Goal: Complete application form

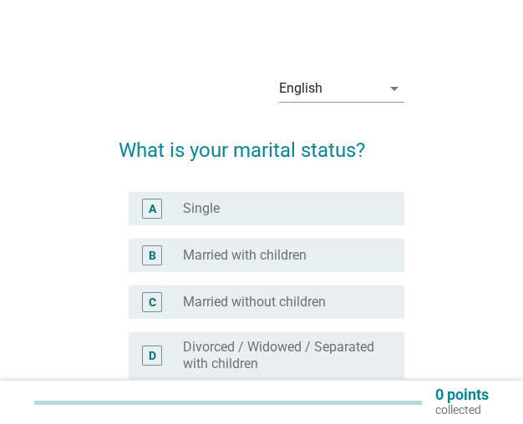
click at [190, 262] on label "Married with children" at bounding box center [245, 255] width 124 height 17
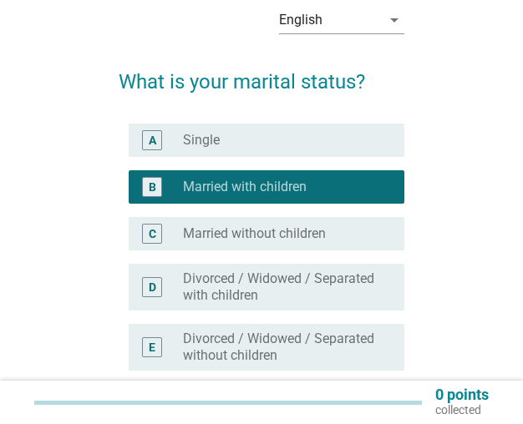
scroll to position [221, 0]
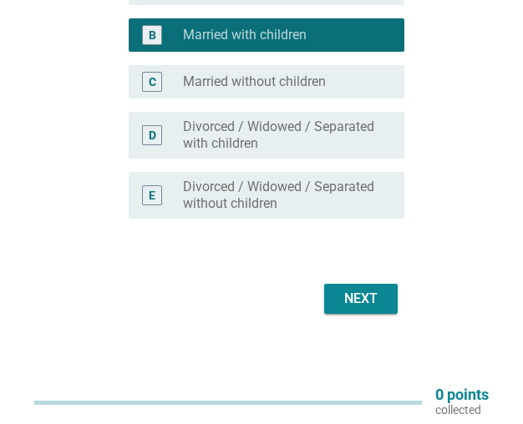
click at [376, 301] on div "Next" at bounding box center [360, 299] width 47 height 20
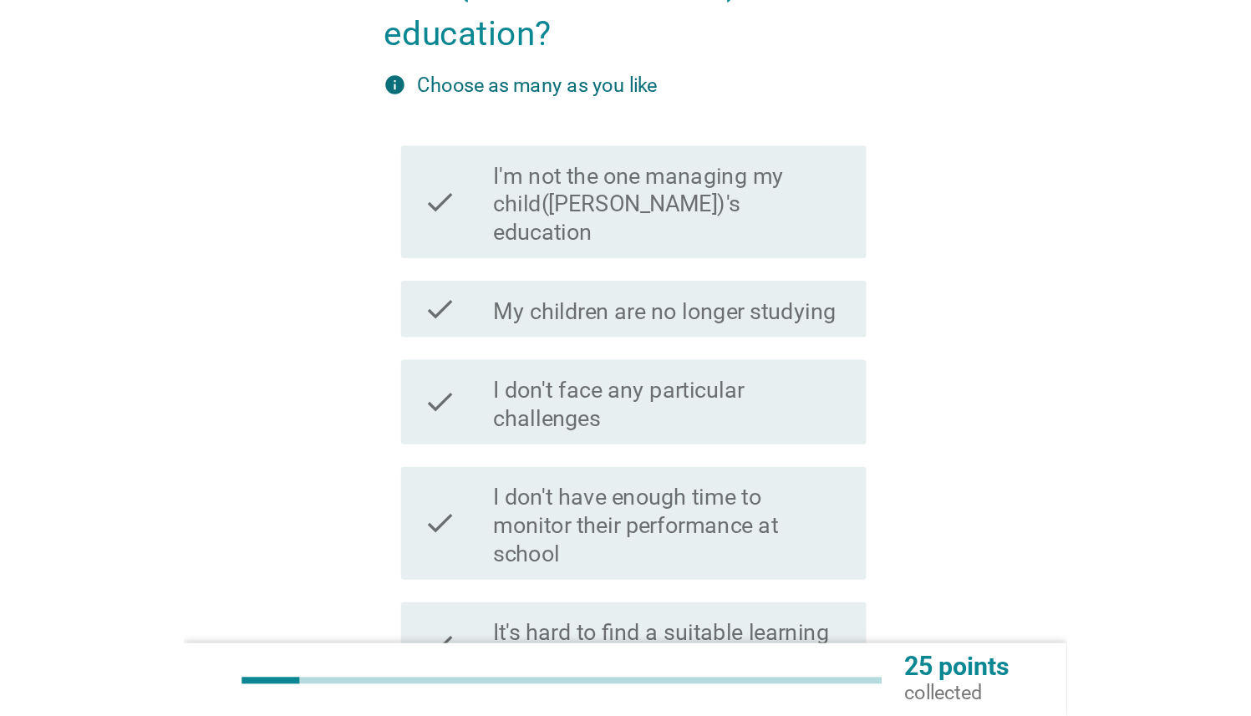
scroll to position [0, 0]
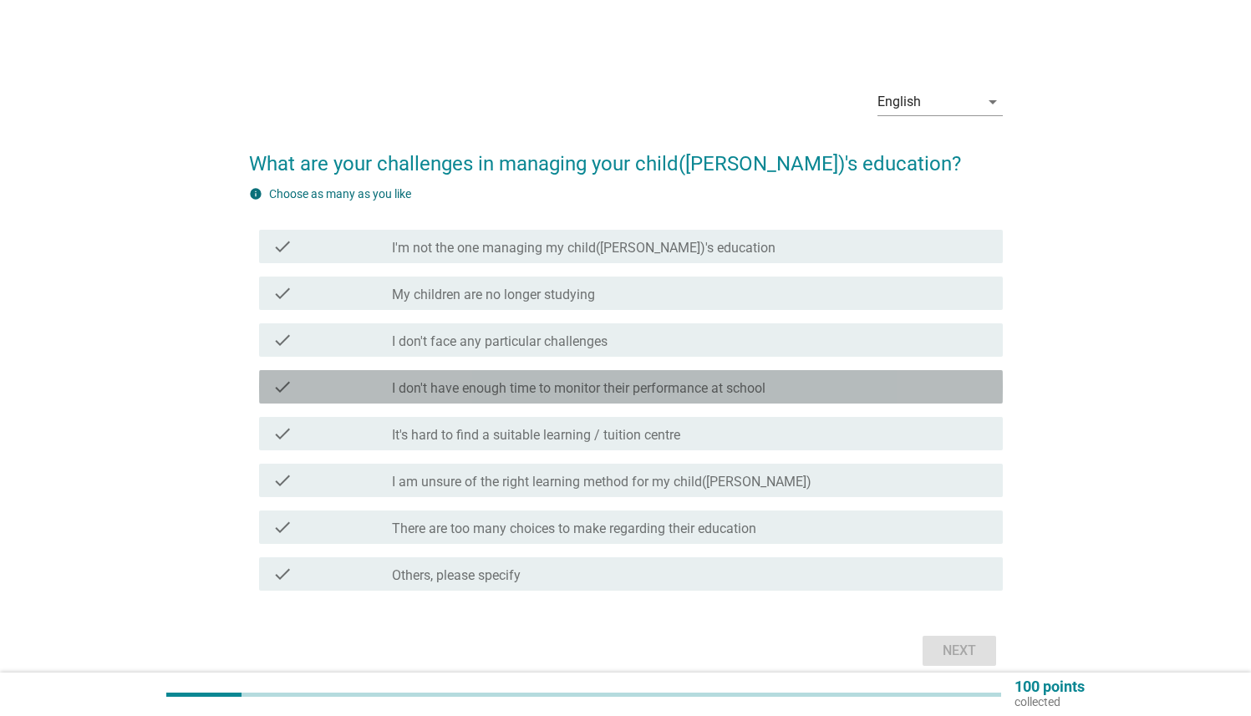
click at [489, 398] on div "check check_box_outline_blank I don't have enough time to monitor their perform…" at bounding box center [630, 386] width 743 height 33
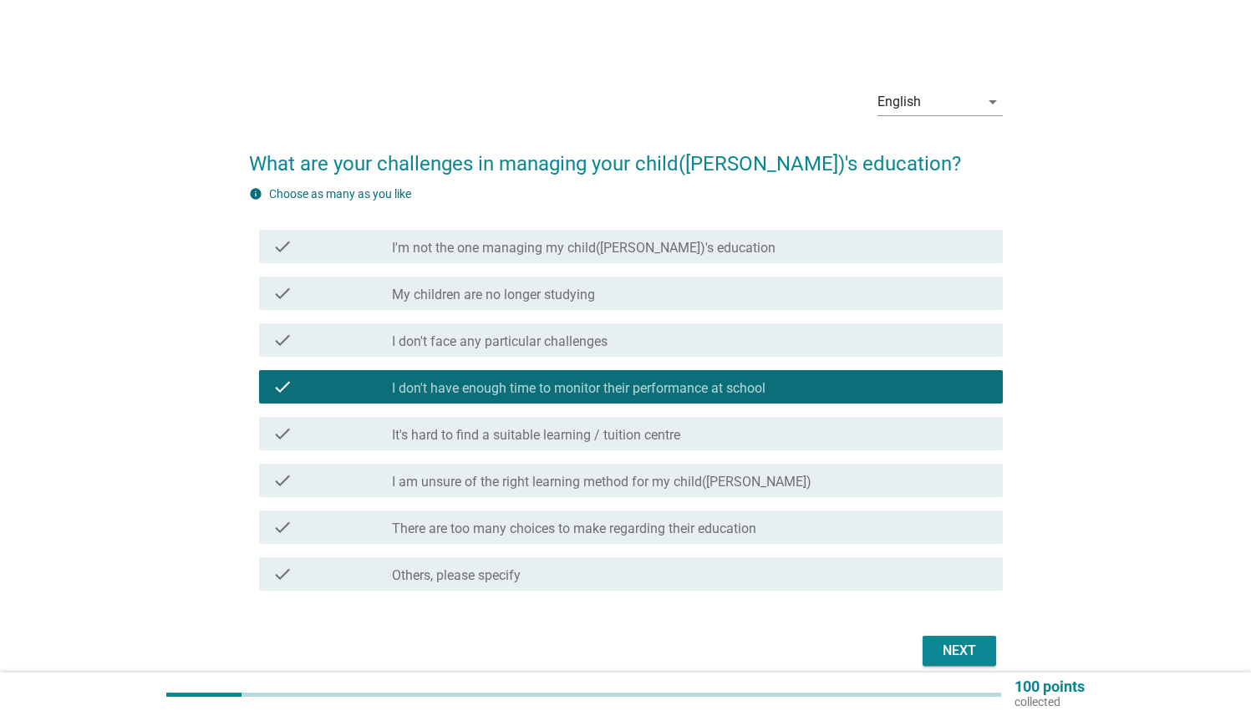
click at [522, 424] on div "Next" at bounding box center [959, 651] width 47 height 20
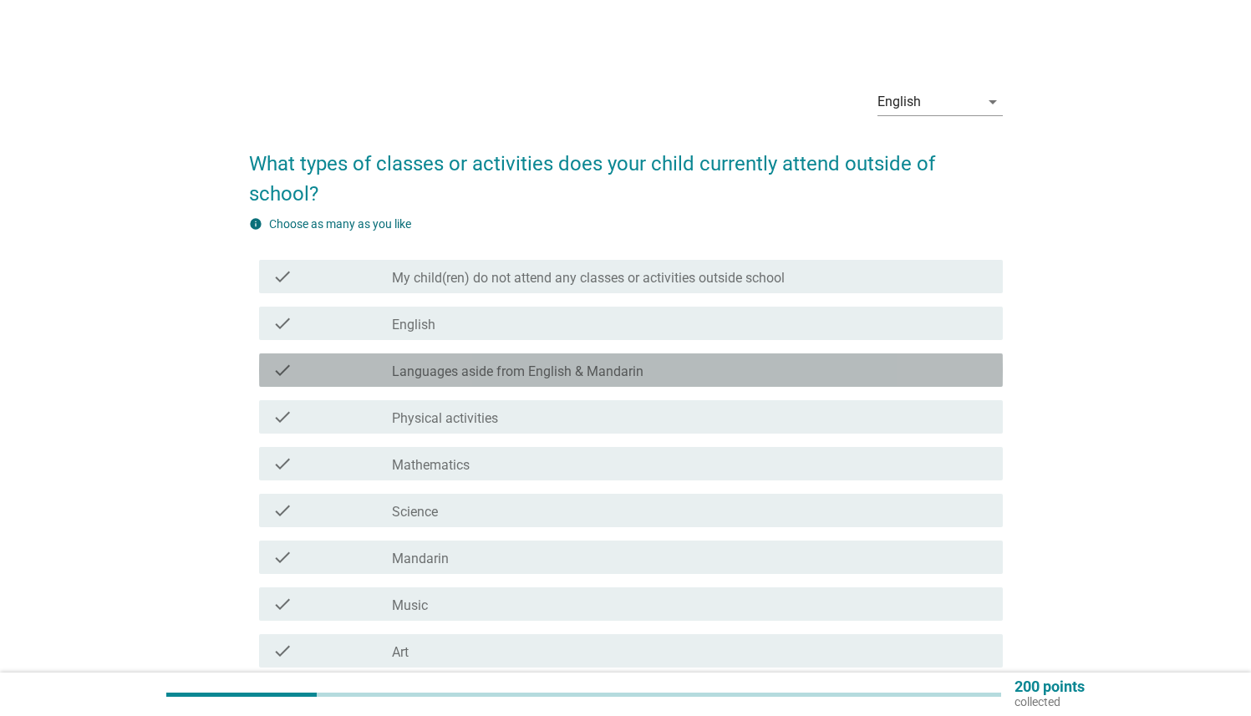
click at [522, 369] on label "Languages aside from English & Mandarin" at bounding box center [517, 371] width 251 height 17
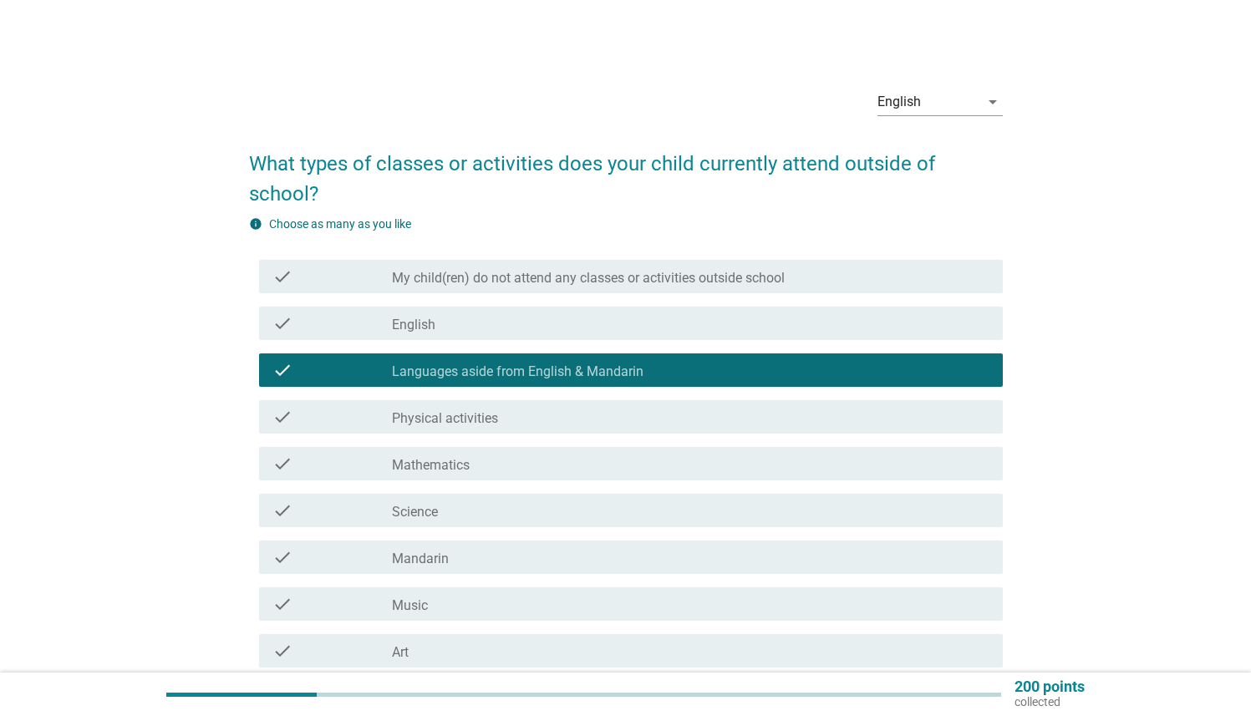
click at [522, 424] on div "check check_box_outline_blank Mathematics" at bounding box center [630, 463] width 743 height 33
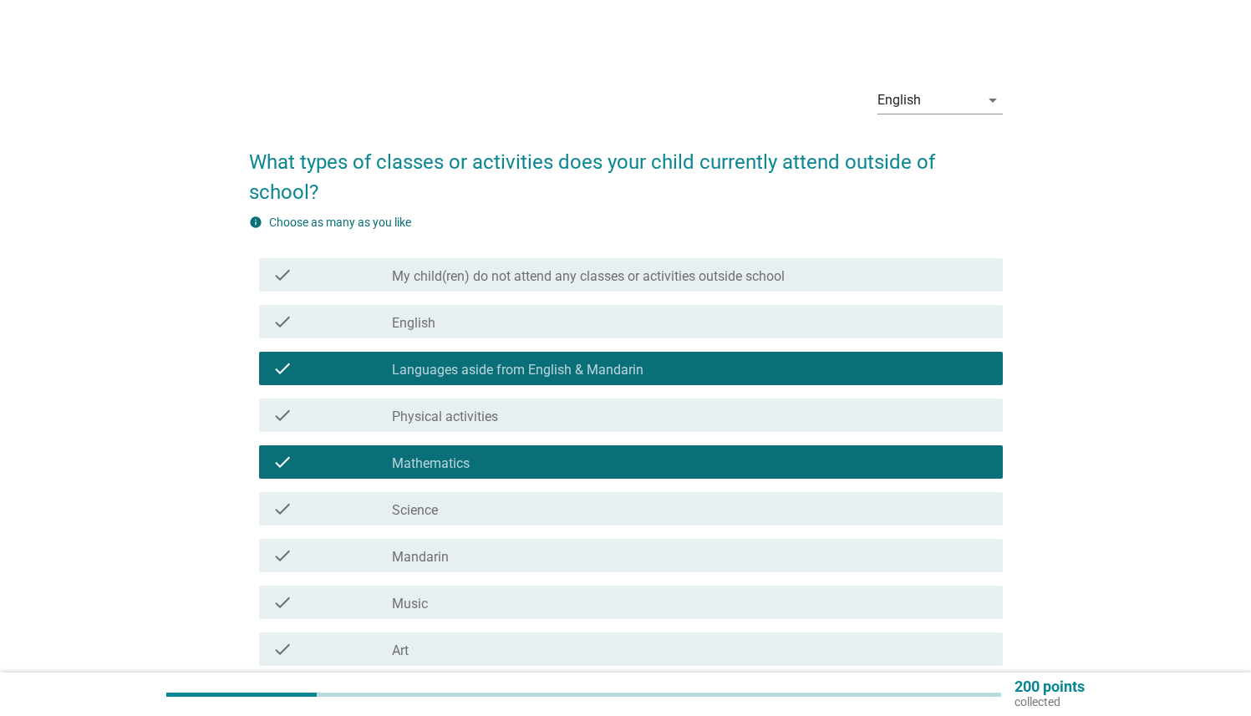
scroll to position [3, 0]
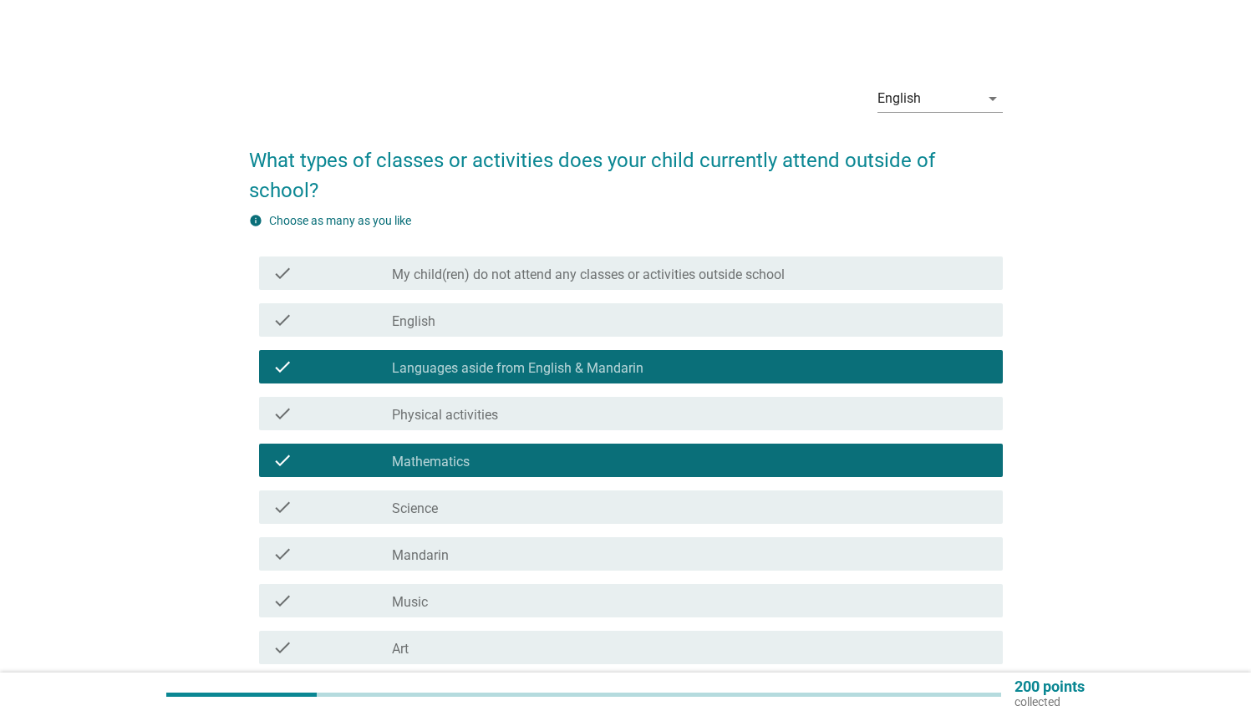
click at [521, 319] on div "check_box_outline_blank English" at bounding box center [690, 320] width 597 height 20
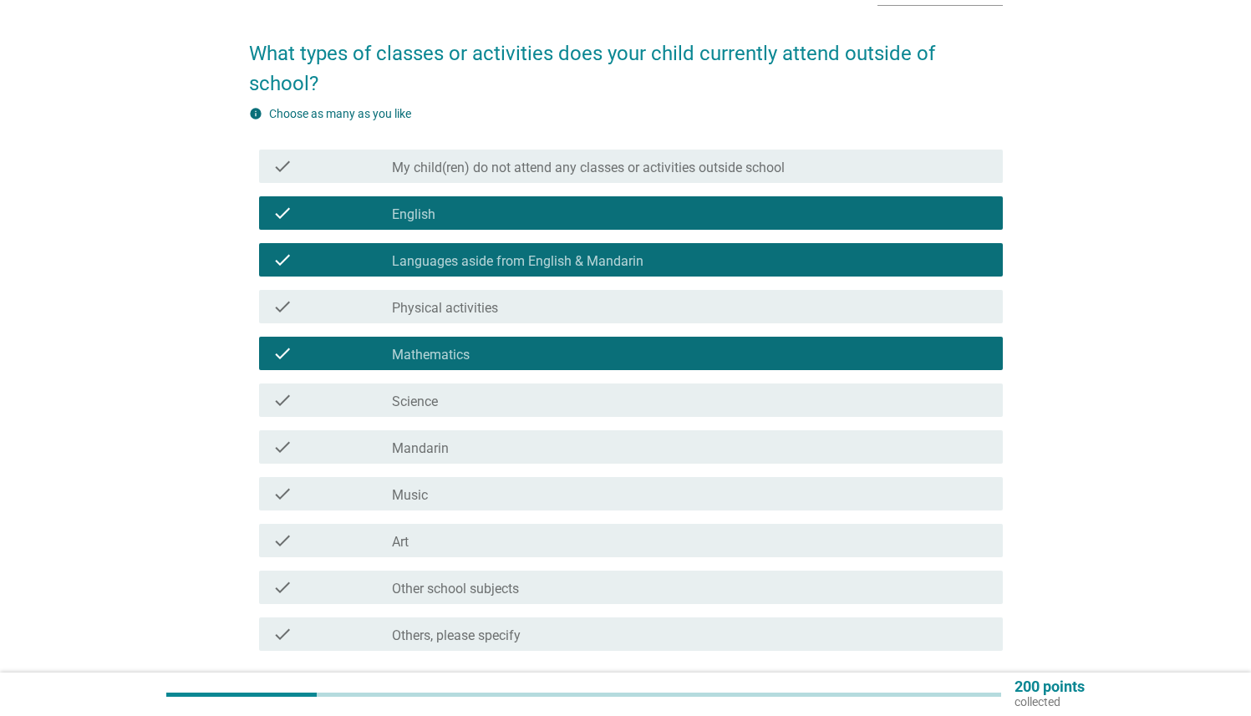
scroll to position [134, 0]
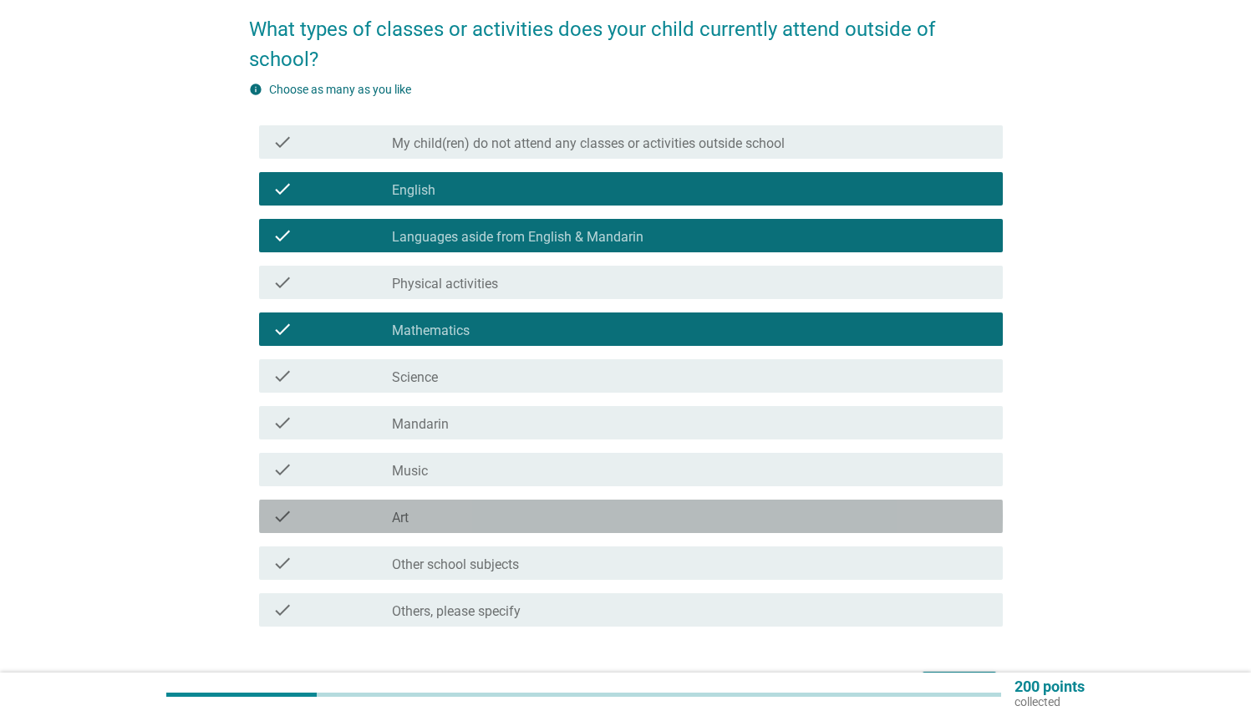
click at [522, 424] on div "check check_box_outline_blank Art" at bounding box center [630, 516] width 743 height 33
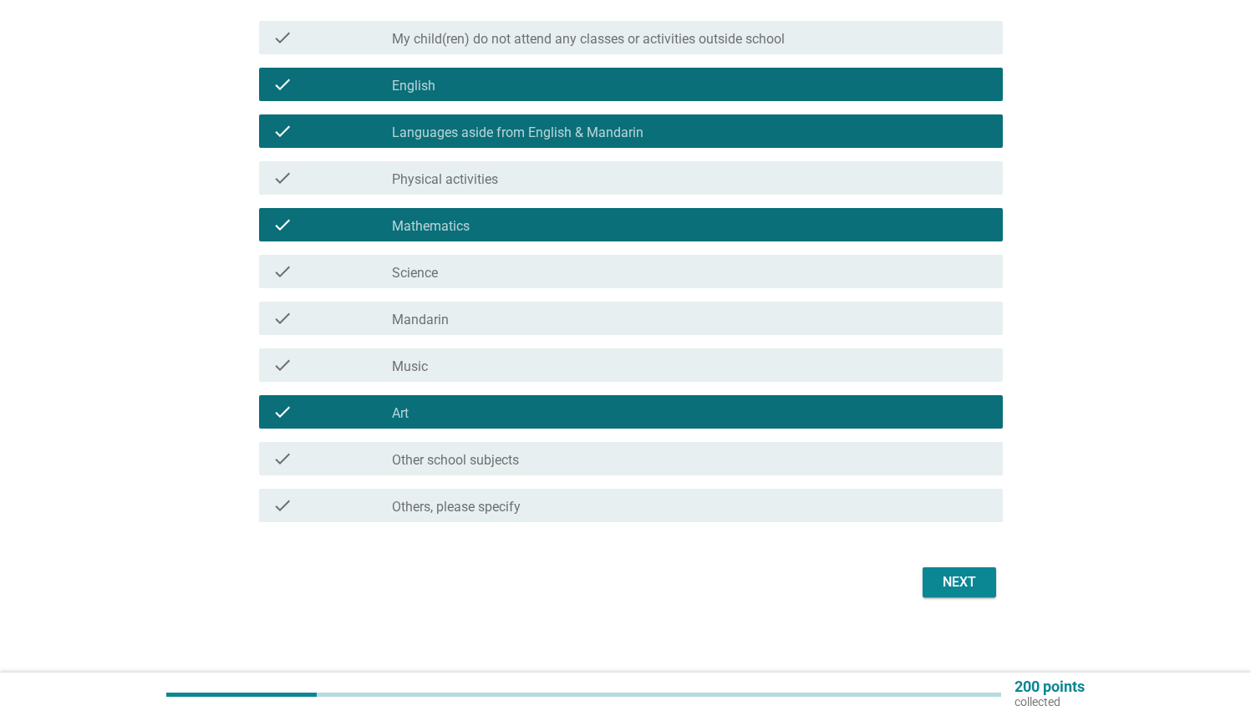
scroll to position [244, 0]
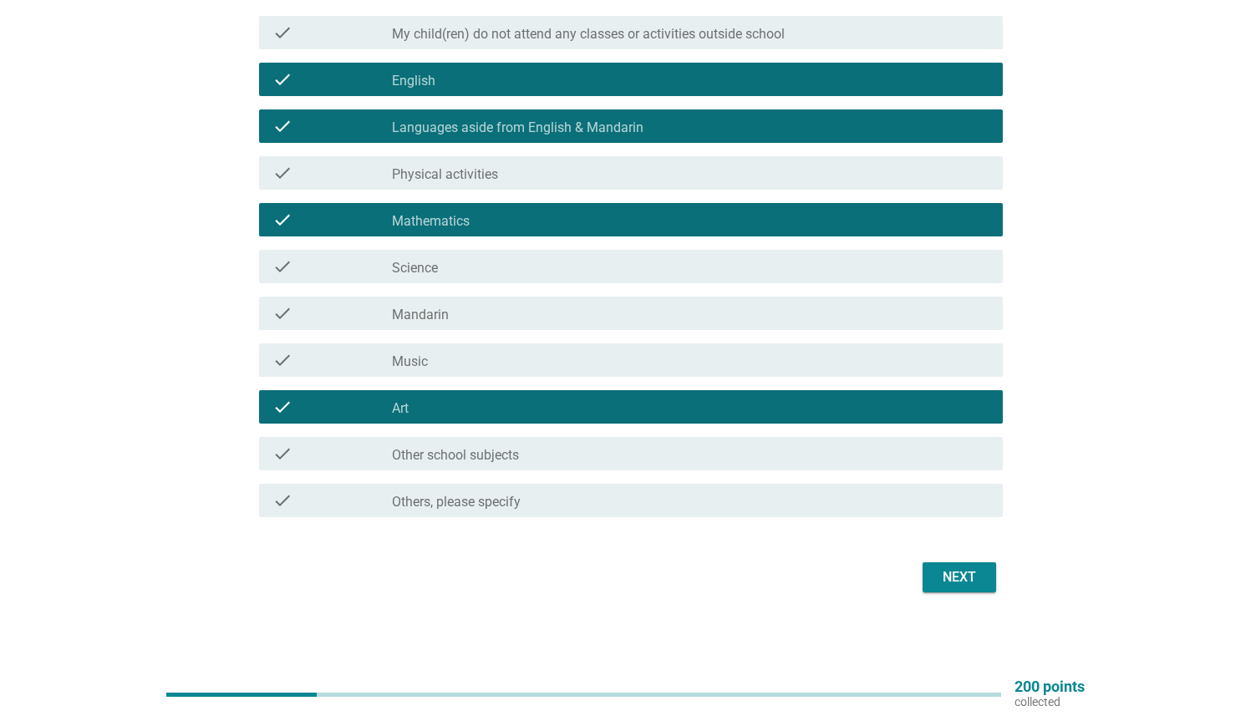
click at [522, 424] on div "Next" at bounding box center [959, 577] width 47 height 20
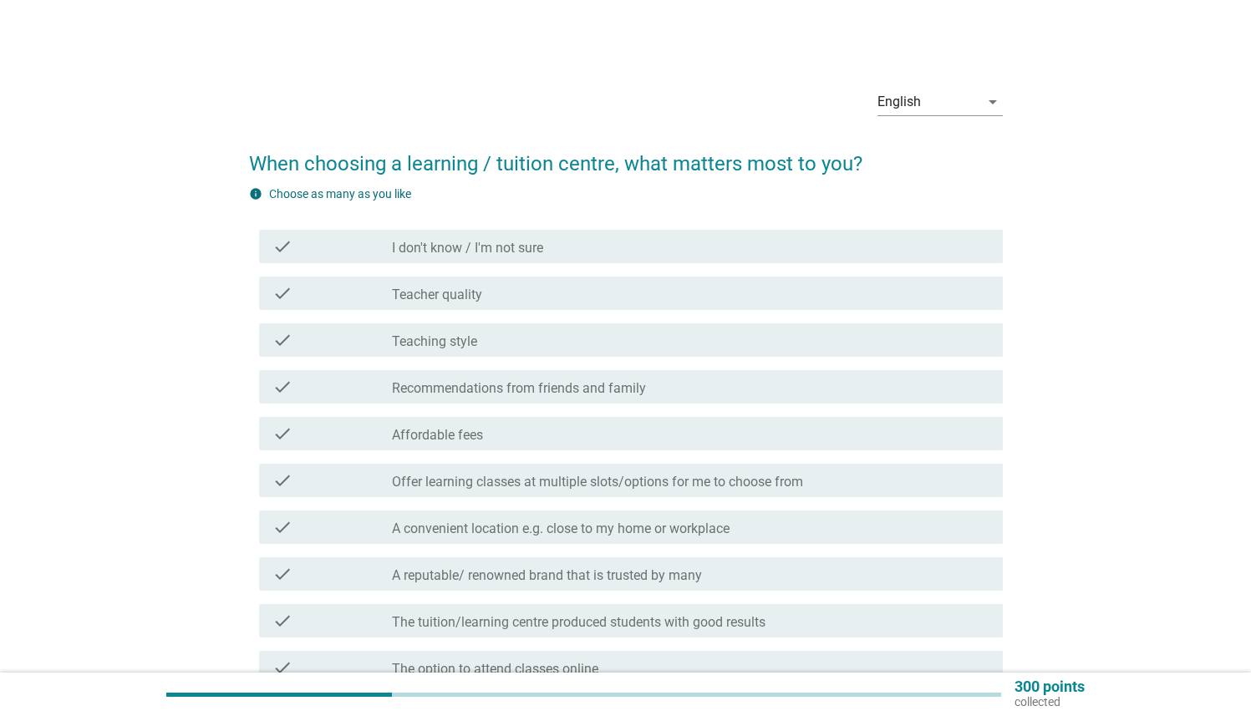
click at [522, 424] on div "check_box_outline_blank Affordable fees" at bounding box center [690, 434] width 597 height 20
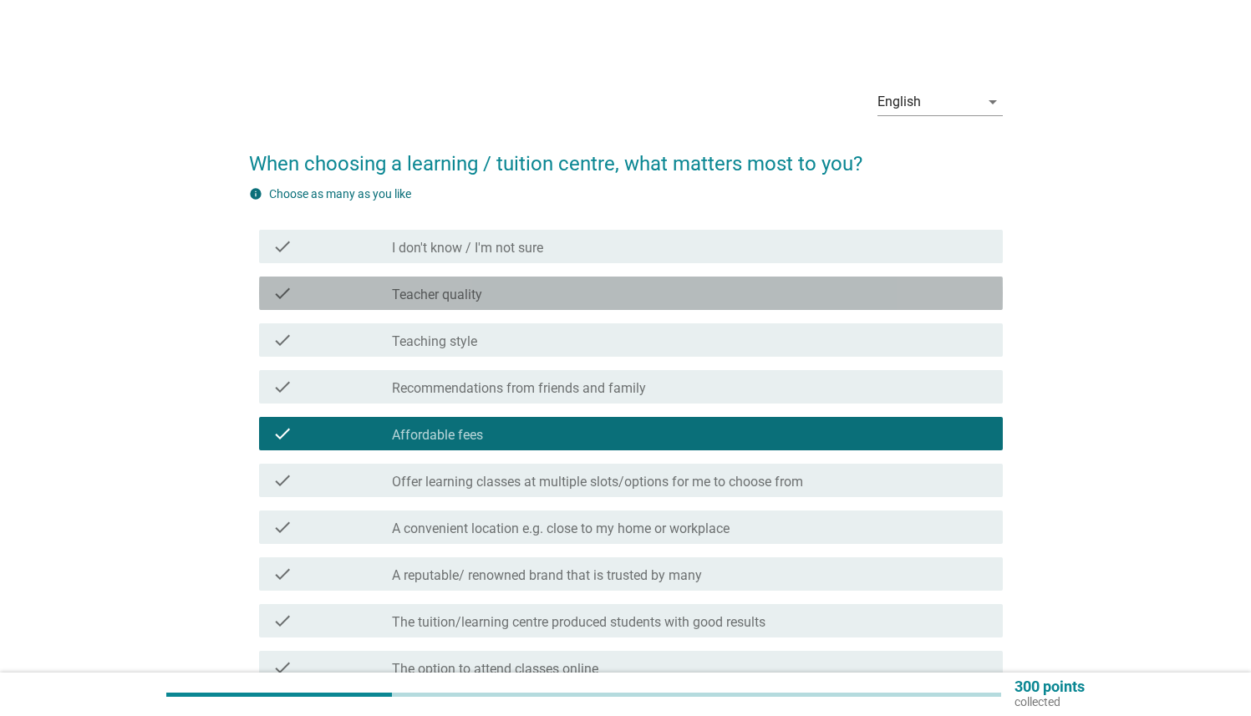
click at [522, 294] on div "check_box_outline_blank Teacher quality" at bounding box center [690, 293] width 597 height 20
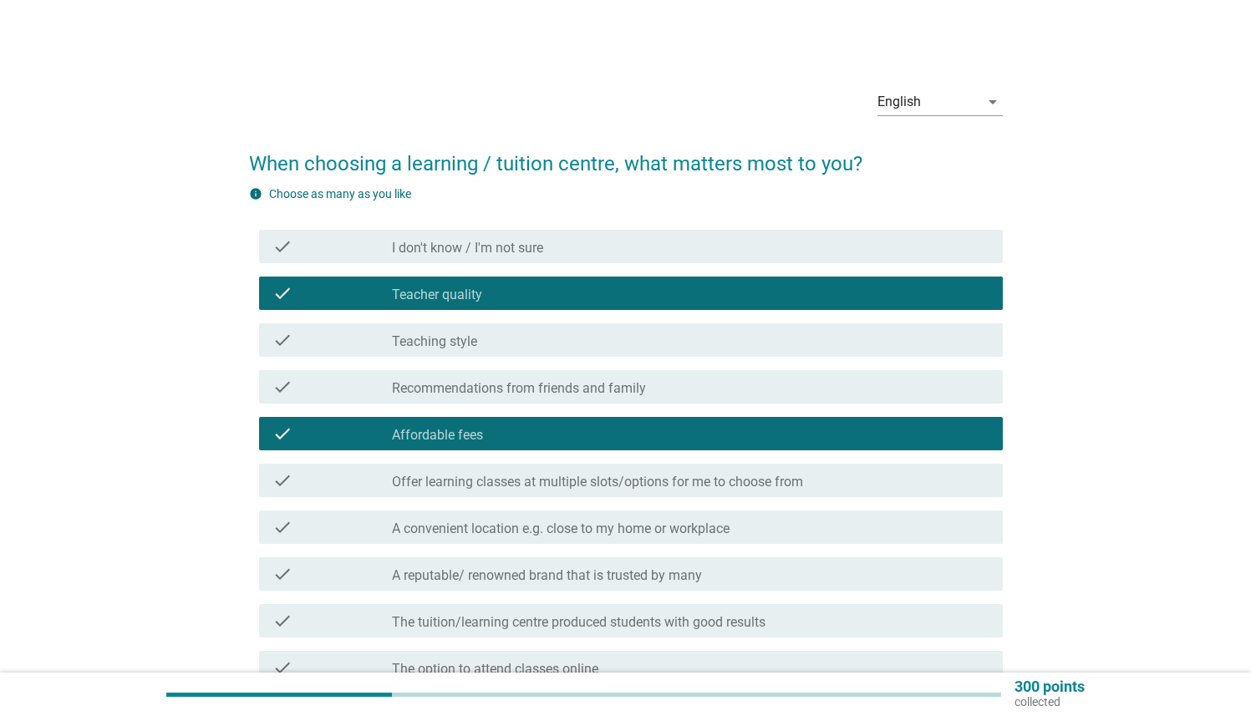
click at [522, 386] on label "Recommendations from friends and family" at bounding box center [519, 388] width 254 height 17
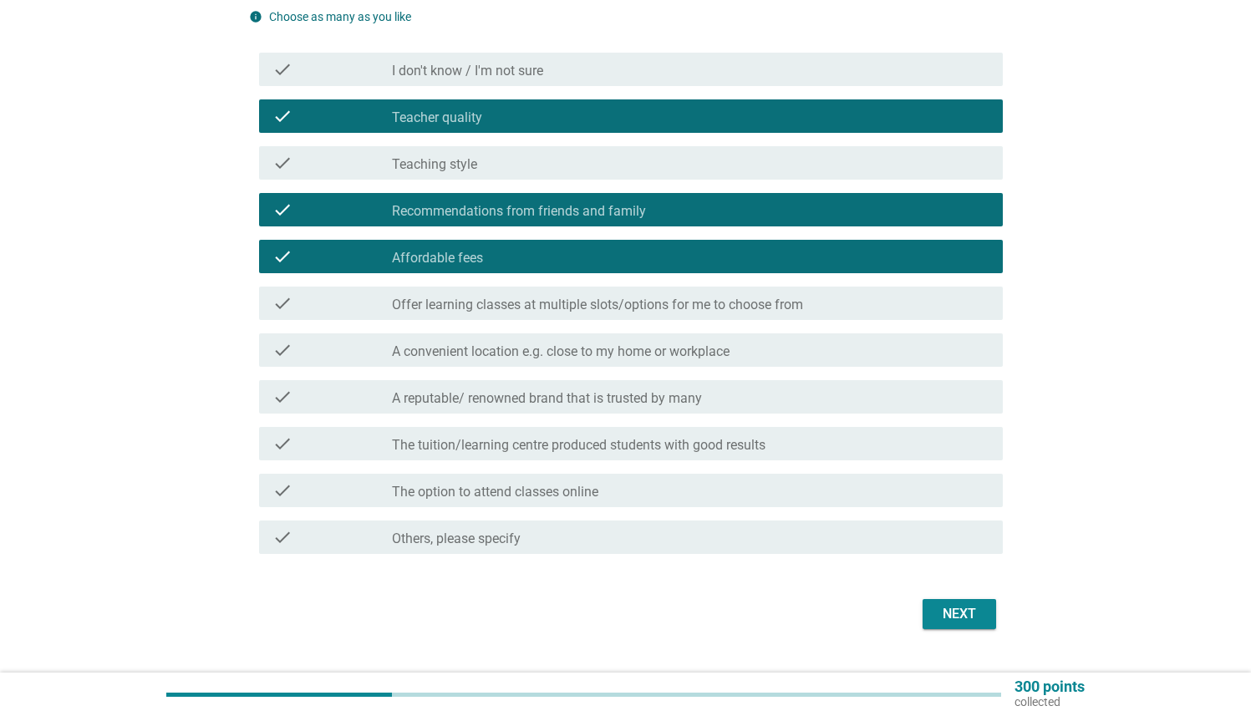
scroll to position [178, 0]
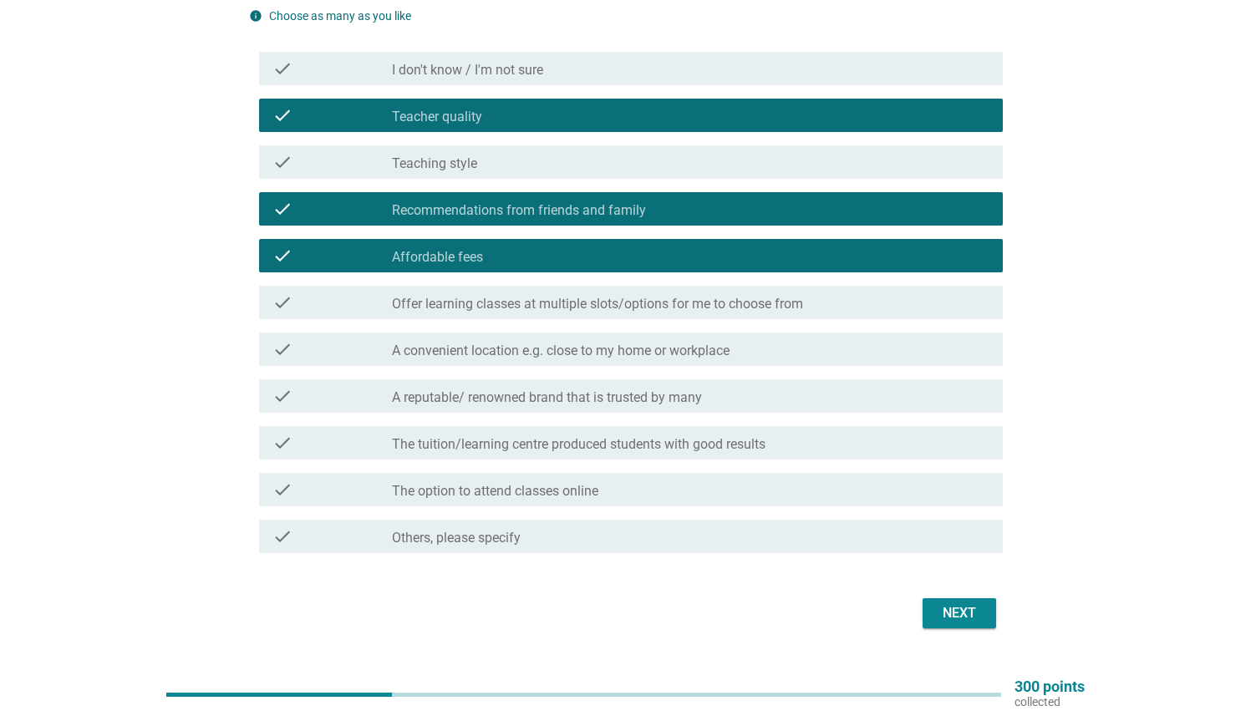
click at [522, 347] on label "A convenient location e.g. close to my home or workplace" at bounding box center [560, 351] width 337 height 17
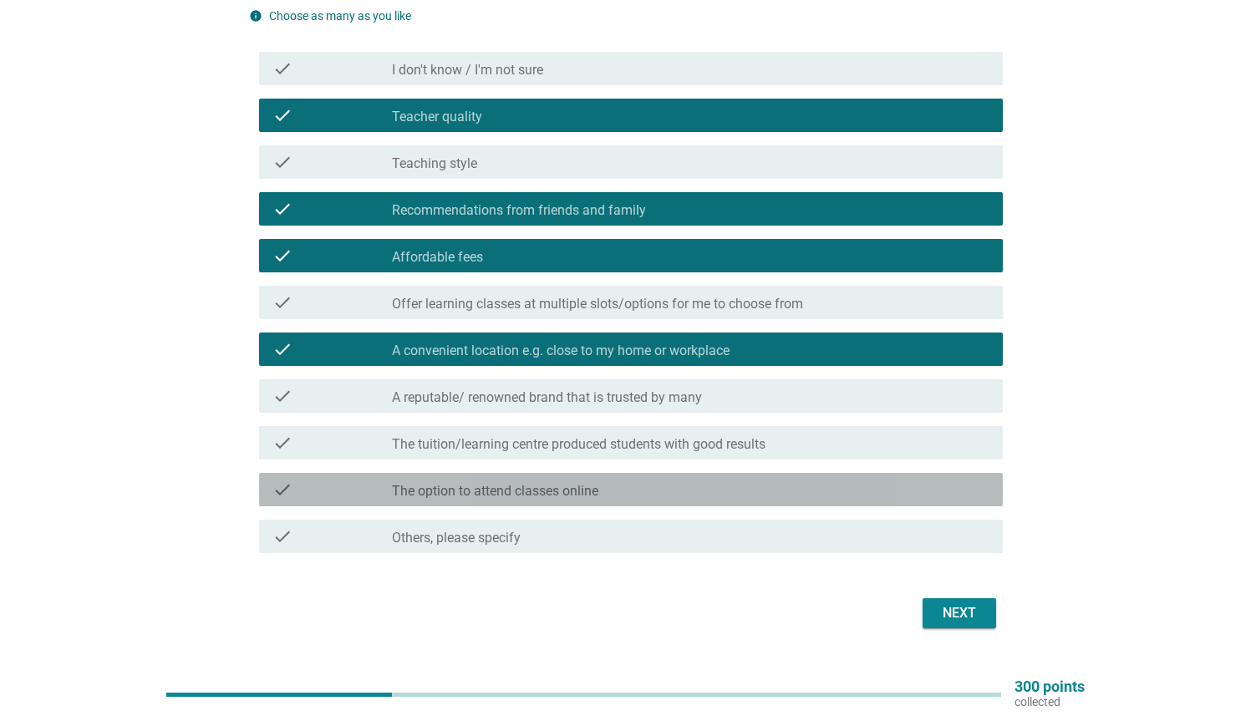
click at [522, 424] on div "check_box_outline_blank The option to attend classes online" at bounding box center [690, 490] width 597 height 20
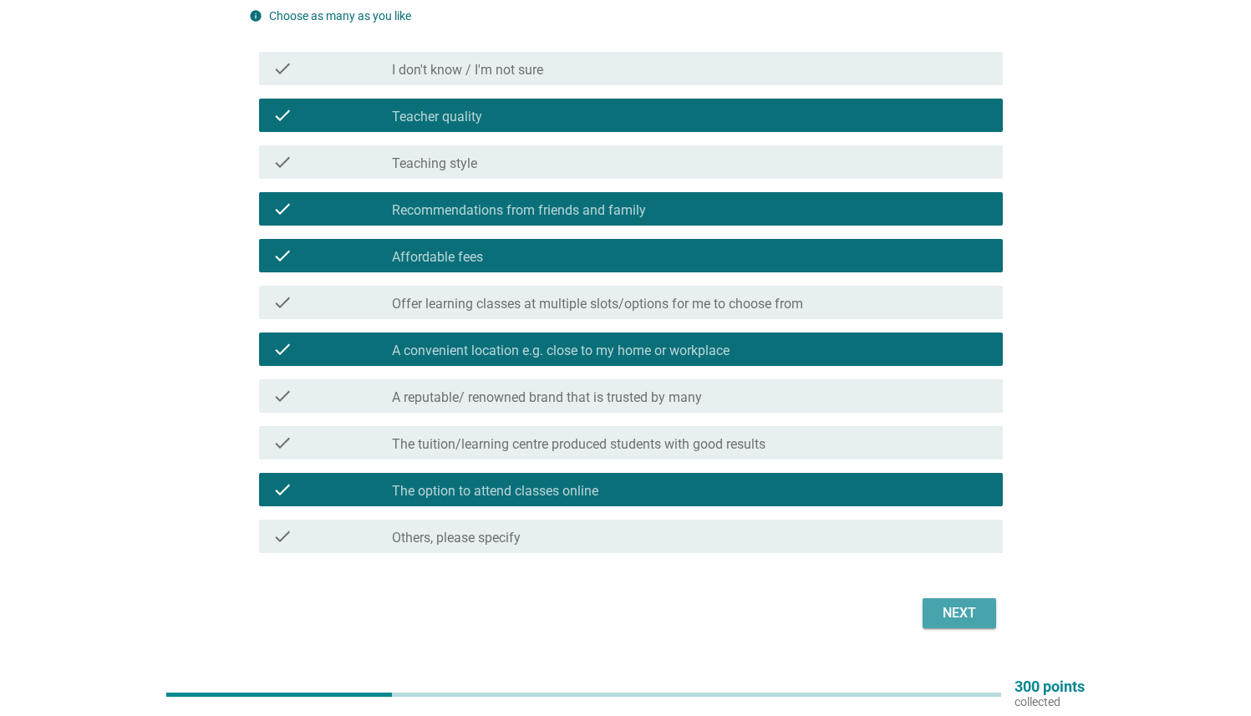
click at [522, 424] on div "Next" at bounding box center [959, 613] width 47 height 20
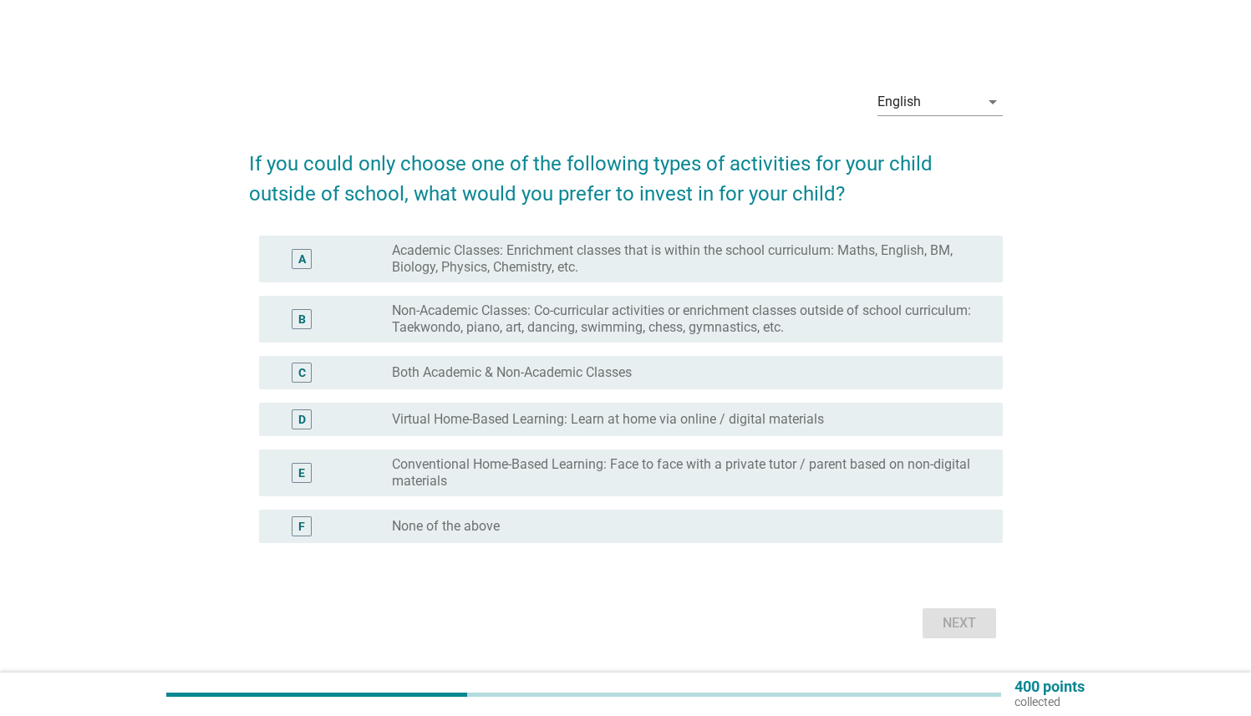
click at [338, 328] on div "B" at bounding box center [331, 318] width 119 height 33
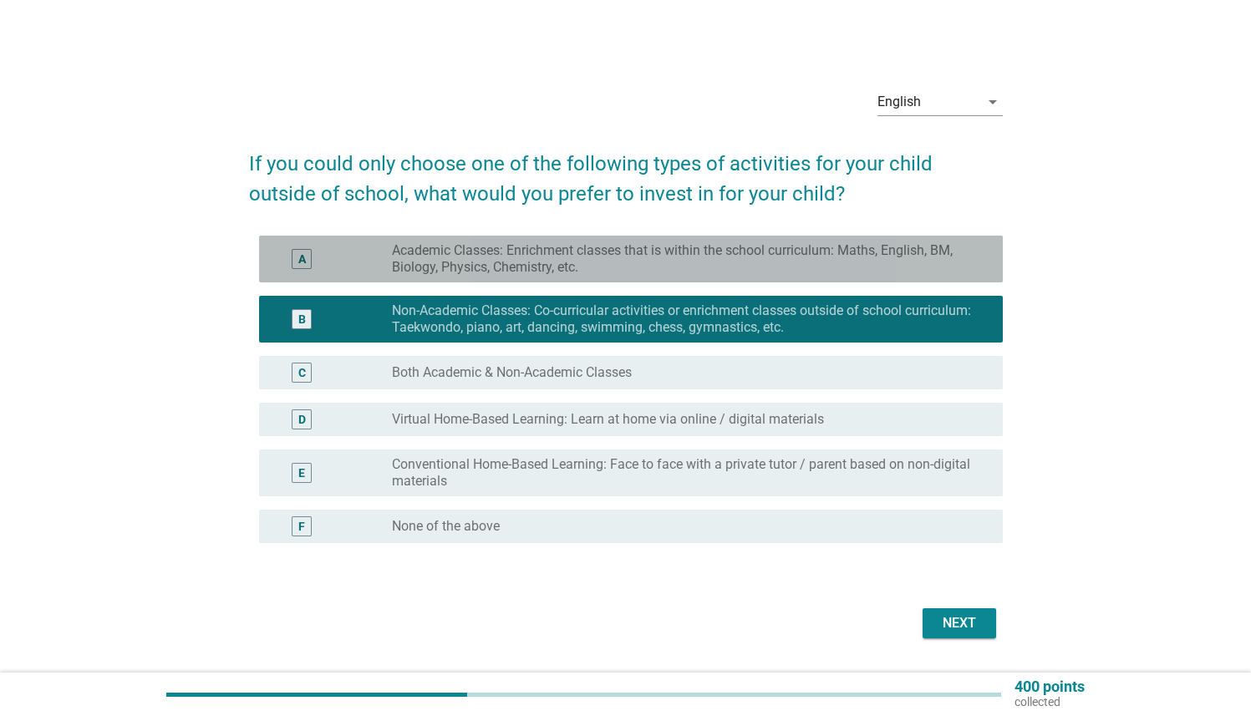
click at [522, 255] on label "Academic Classes: Enrichment classes that is within the school curriculum: Math…" at bounding box center [684, 258] width 584 height 33
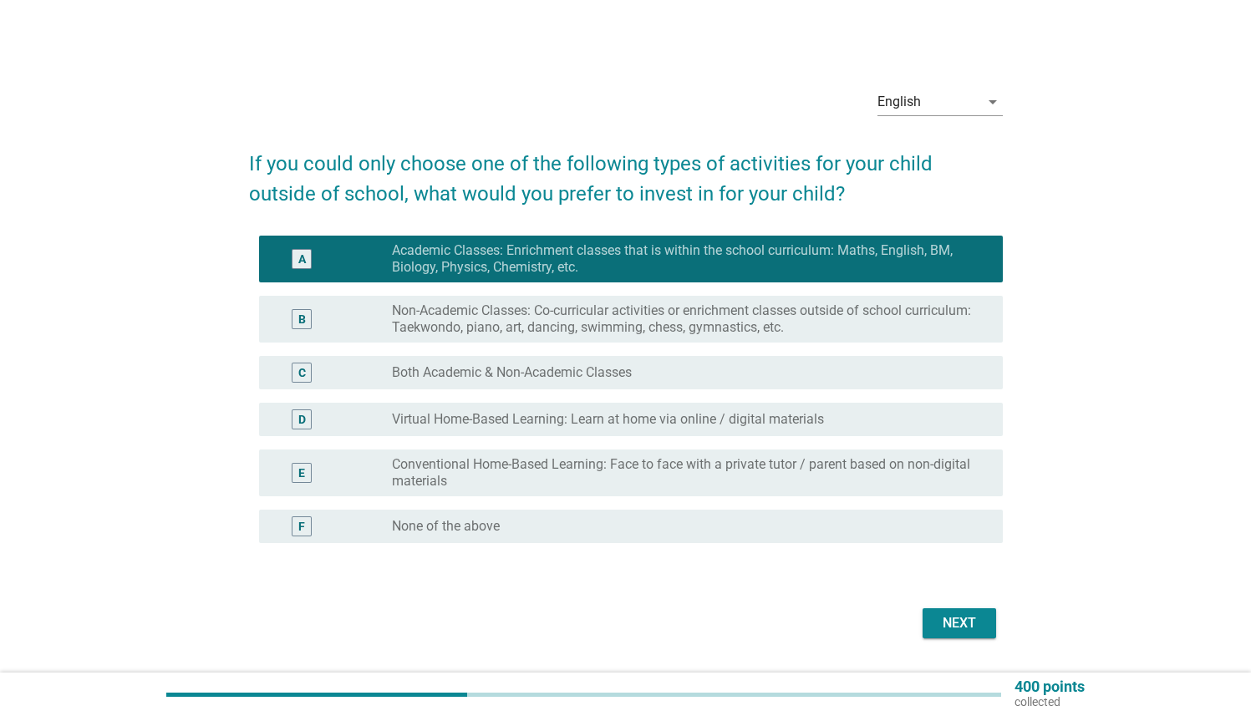
click at [510, 293] on div "B radio_button_unchecked Non-Academic Classes: Co-curricular activities or enri…" at bounding box center [626, 319] width 754 height 60
click at [514, 318] on label "Non-Academic Classes: Co-curricular activities or enrichment classes outside of…" at bounding box center [684, 318] width 584 height 33
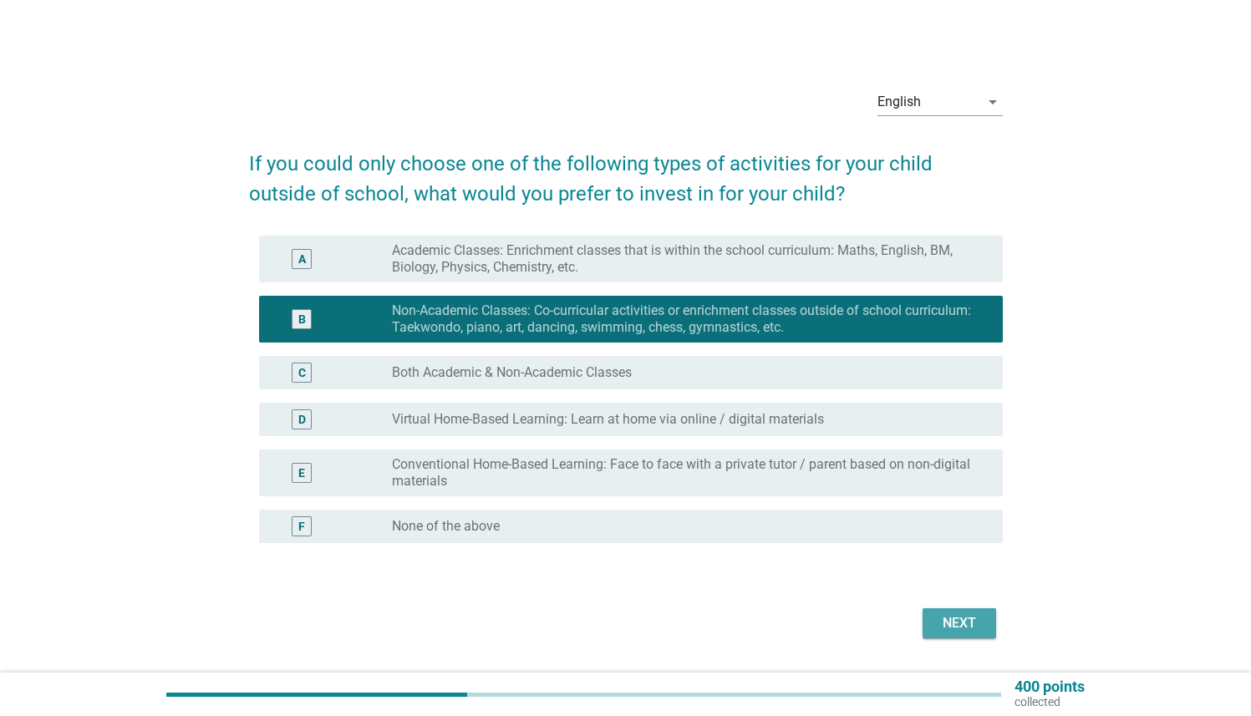
click at [522, 424] on div "Next" at bounding box center [959, 623] width 47 height 20
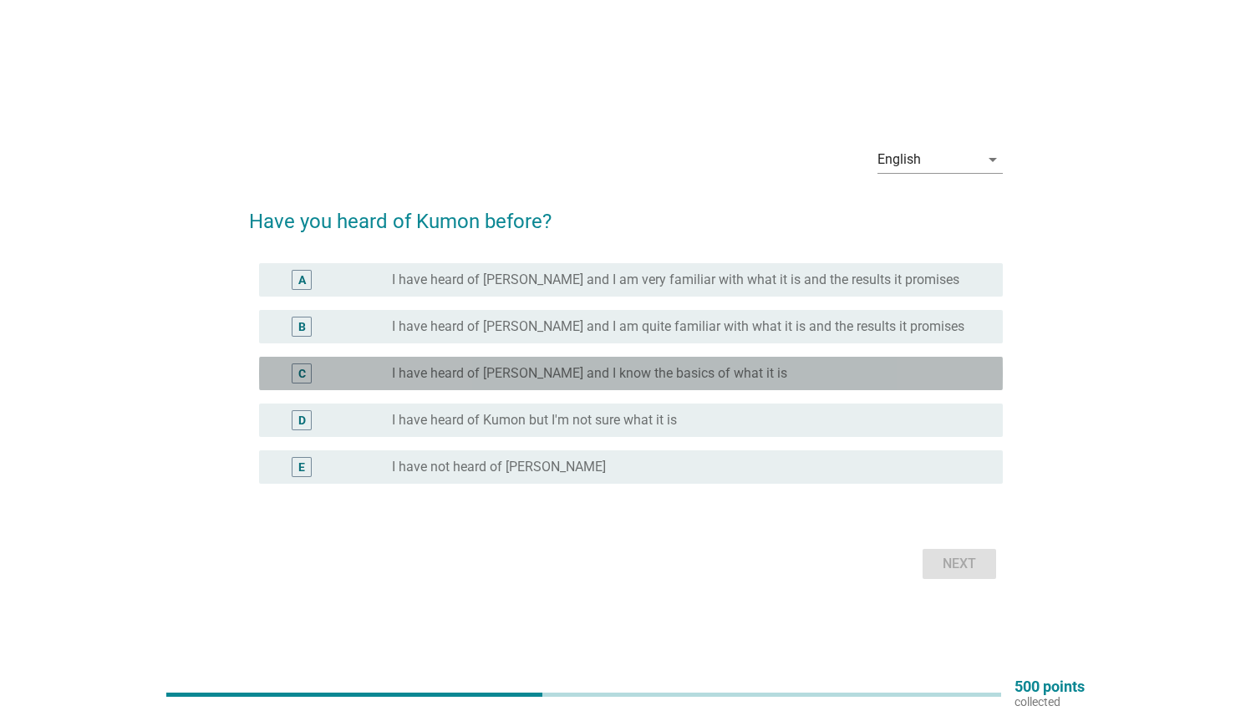
click at [506, 379] on label "I have heard of [PERSON_NAME] and I know the basics of what it is" at bounding box center [589, 373] width 395 height 17
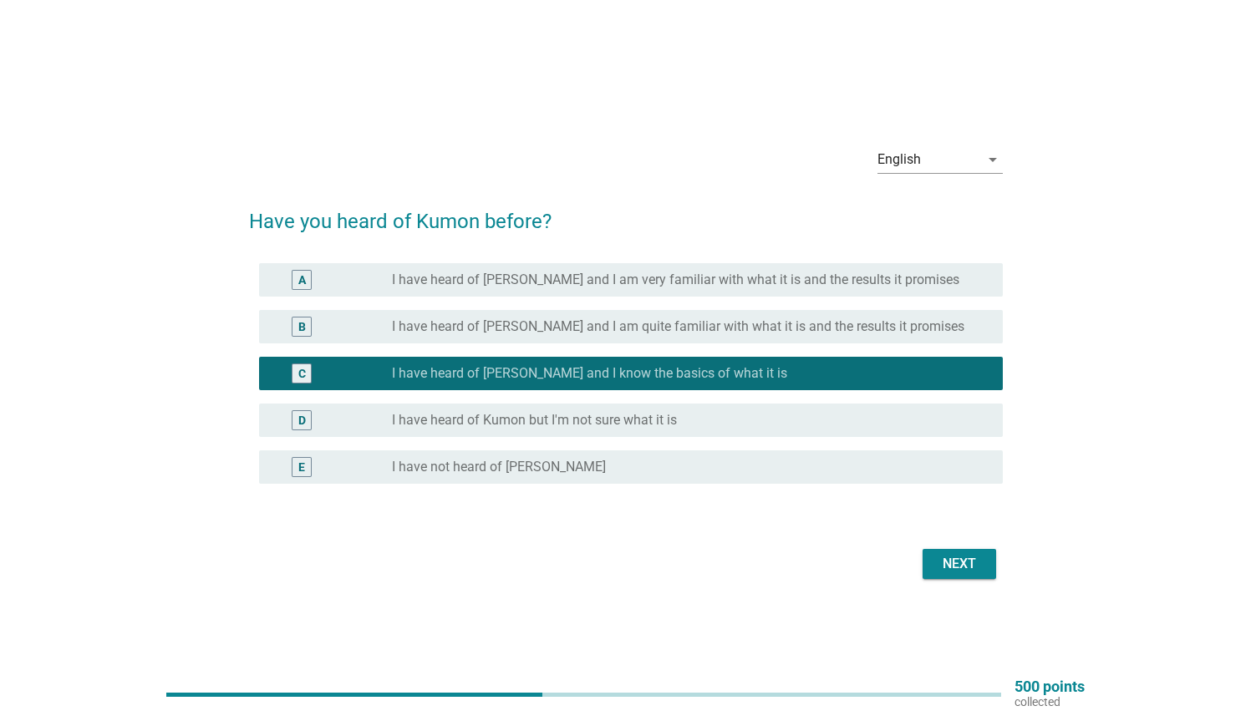
click at [522, 424] on div "Next" at bounding box center [959, 564] width 47 height 20
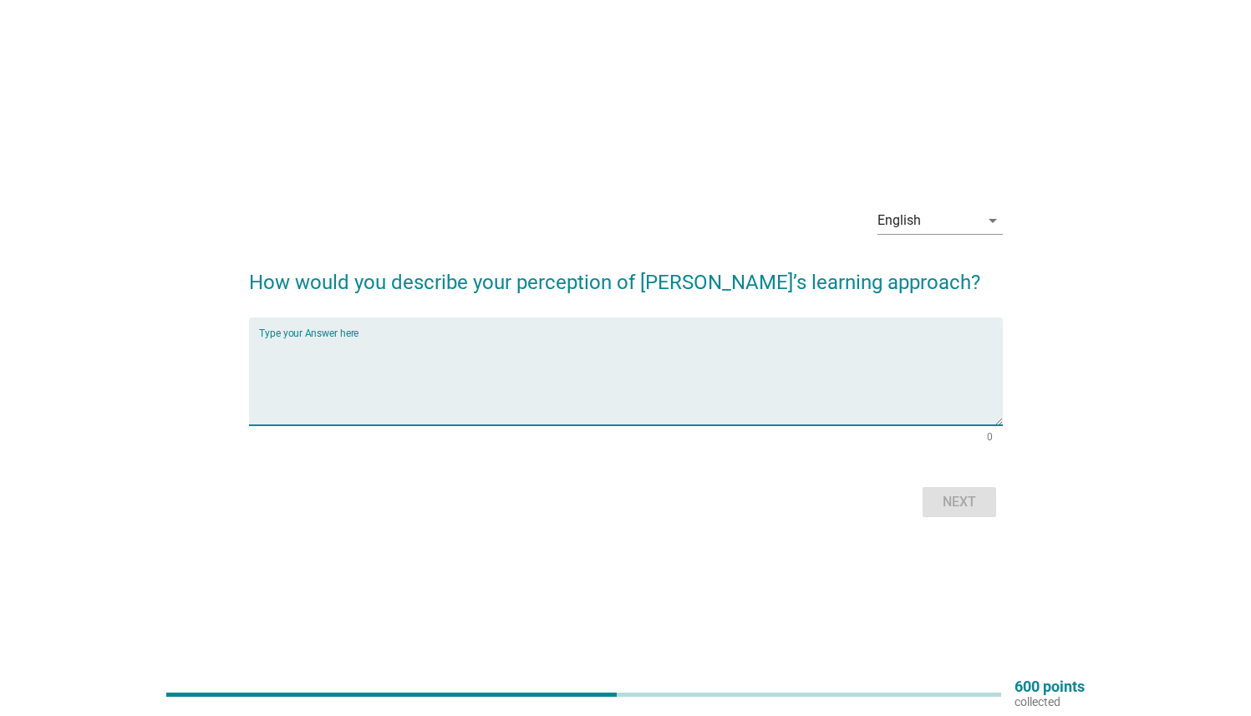
click at [522, 395] on textarea "Type your Answer here" at bounding box center [630, 381] width 743 height 88
type textarea "paper study , no actual practice"
click at [522, 424] on div "Next" at bounding box center [959, 502] width 47 height 20
click at [522, 380] on textarea "Type your Answer here" at bounding box center [630, 381] width 743 height 88
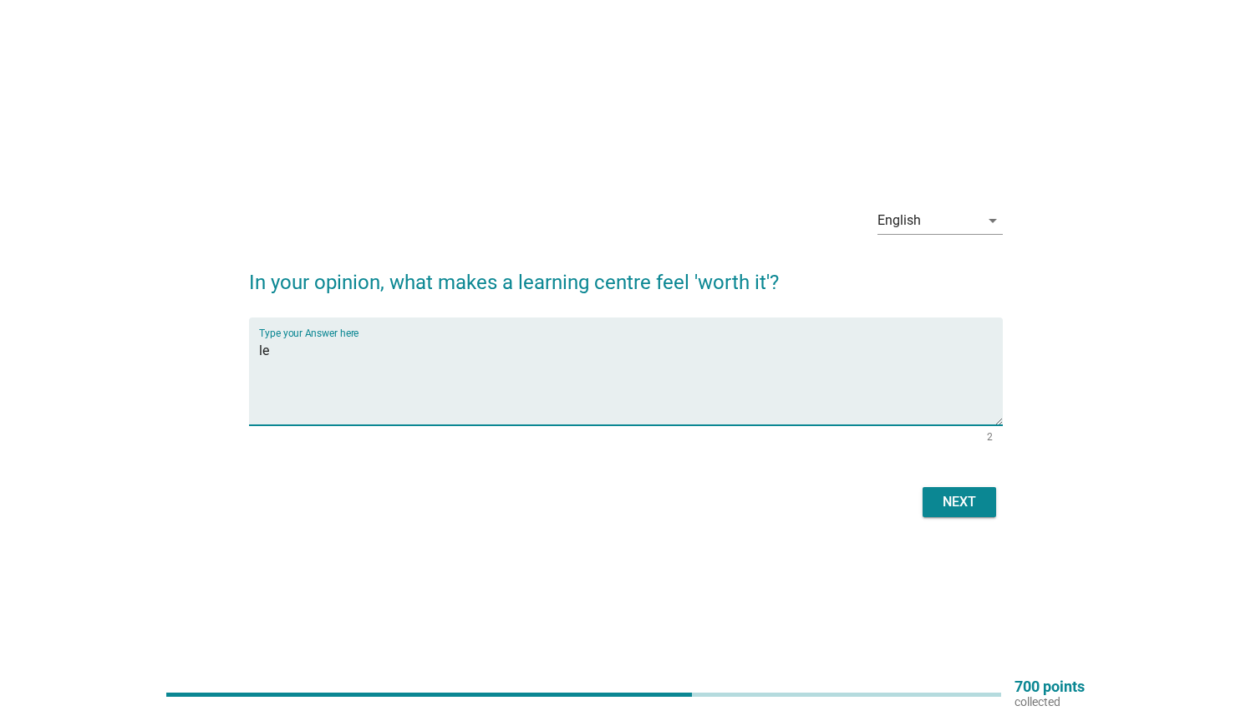
type textarea "l"
type textarea "r"
type textarea "e"
type textarea "r"
type textarea "student's result and their skill"
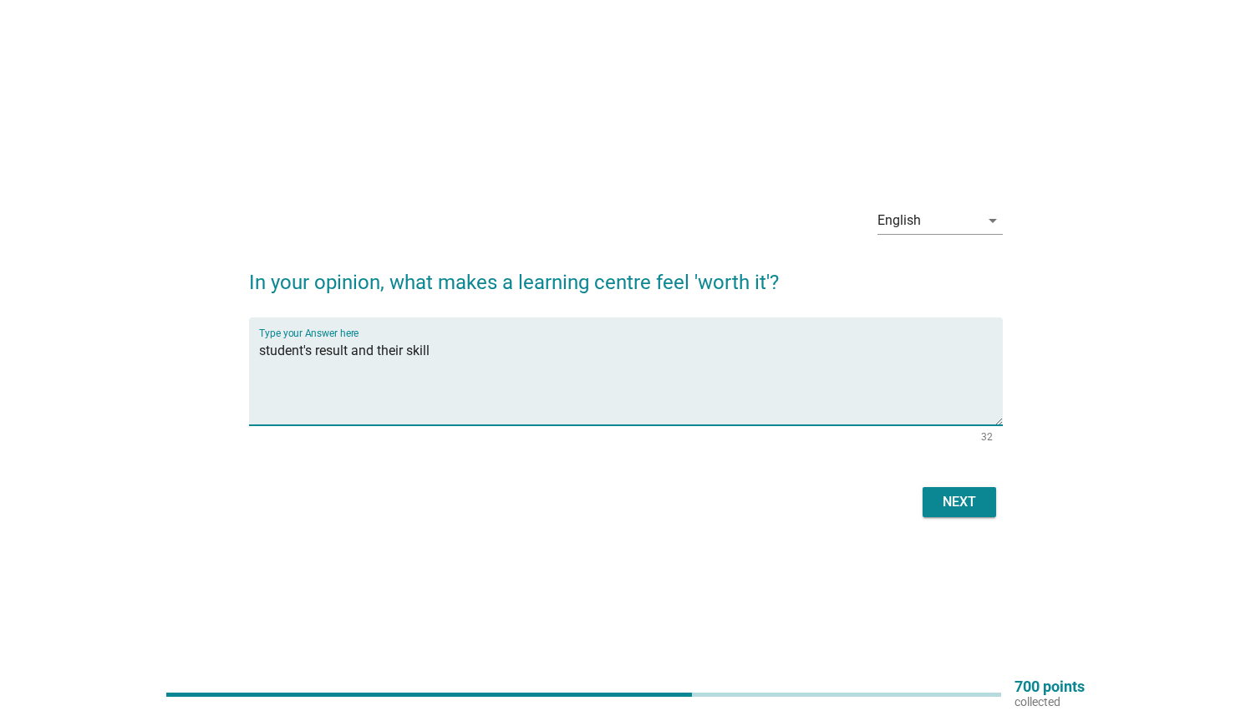
click at [522, 424] on div "Next" at bounding box center [959, 502] width 47 height 20
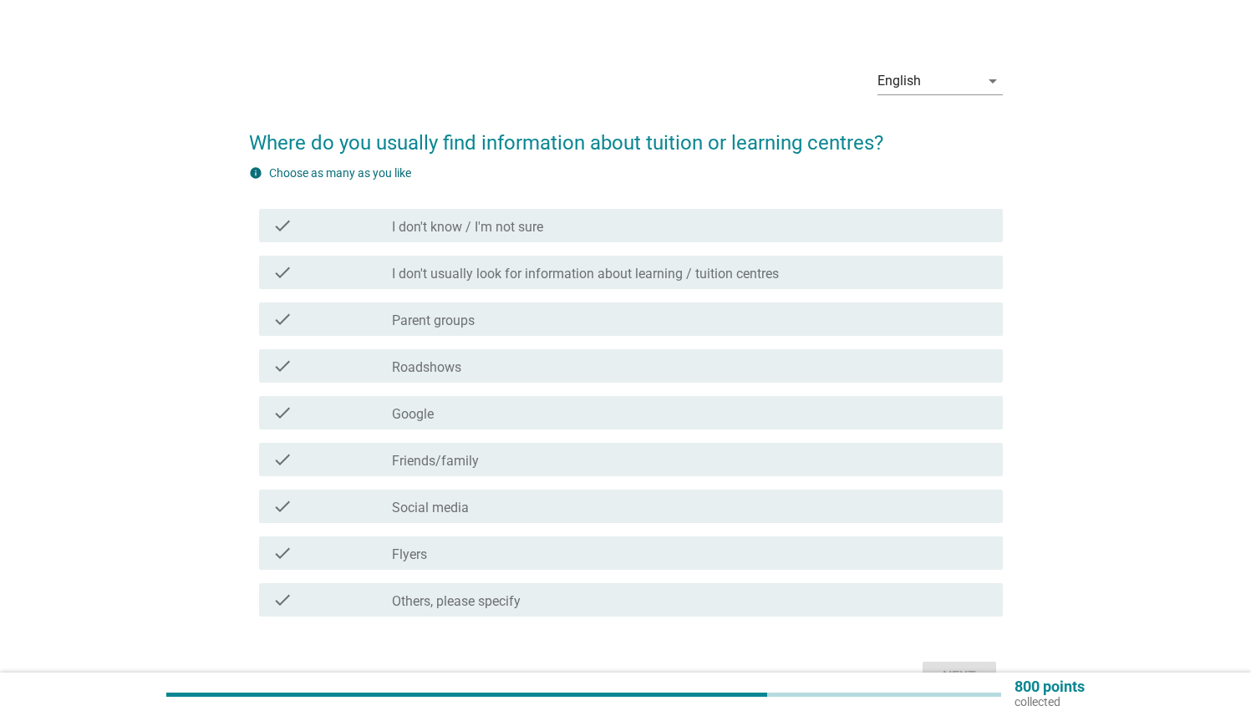
scroll to position [24, 0]
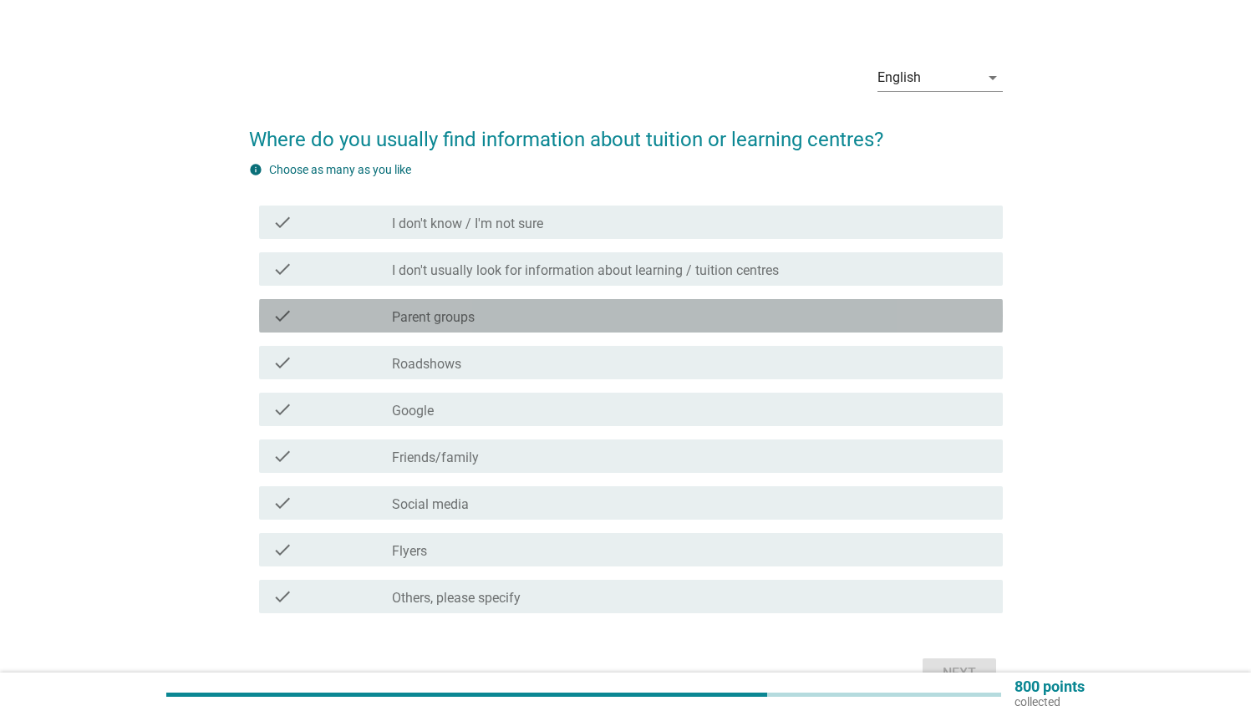
click at [395, 310] on label "Parent groups" at bounding box center [433, 317] width 83 height 17
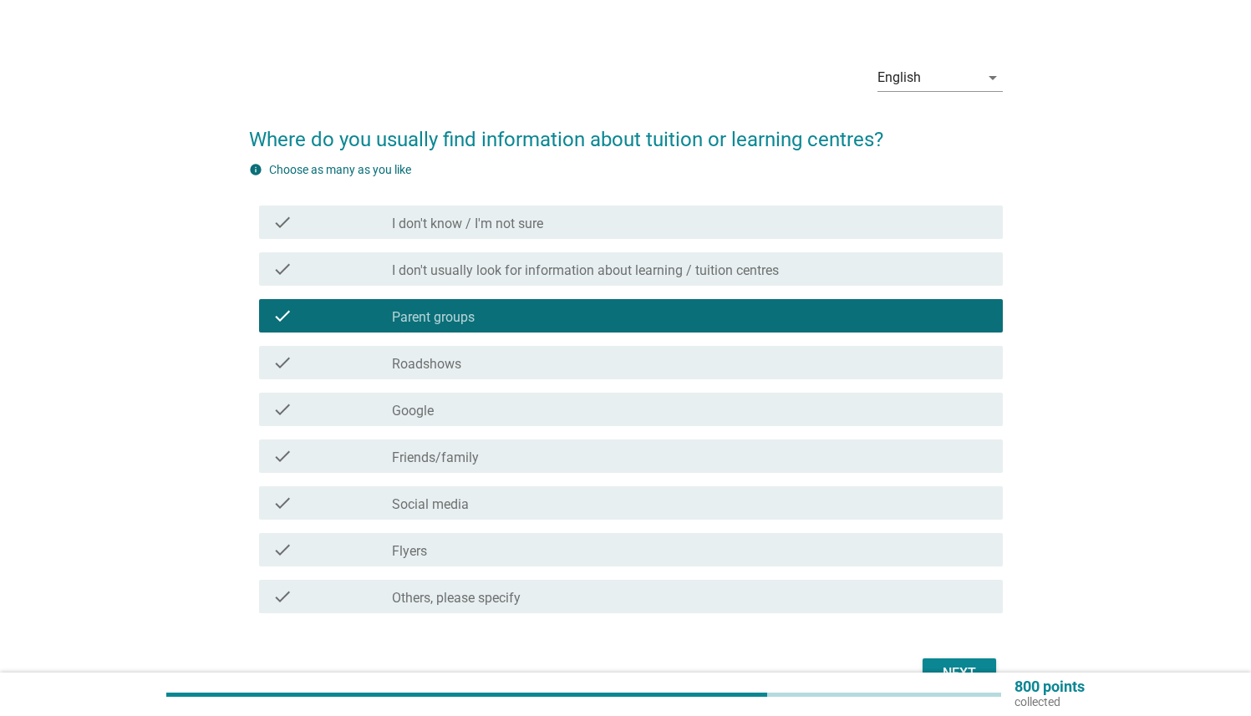
click at [414, 414] on label "Google" at bounding box center [413, 411] width 42 height 17
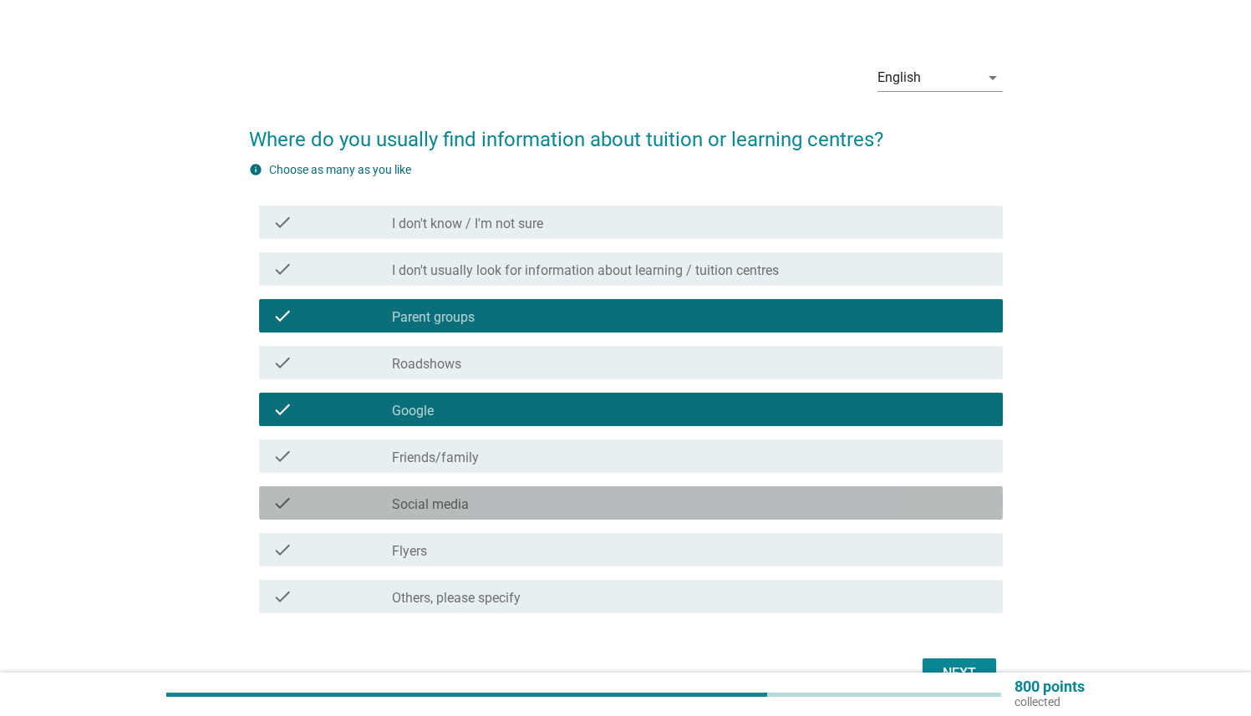
click at [443, 424] on label "Social media" at bounding box center [430, 504] width 77 height 17
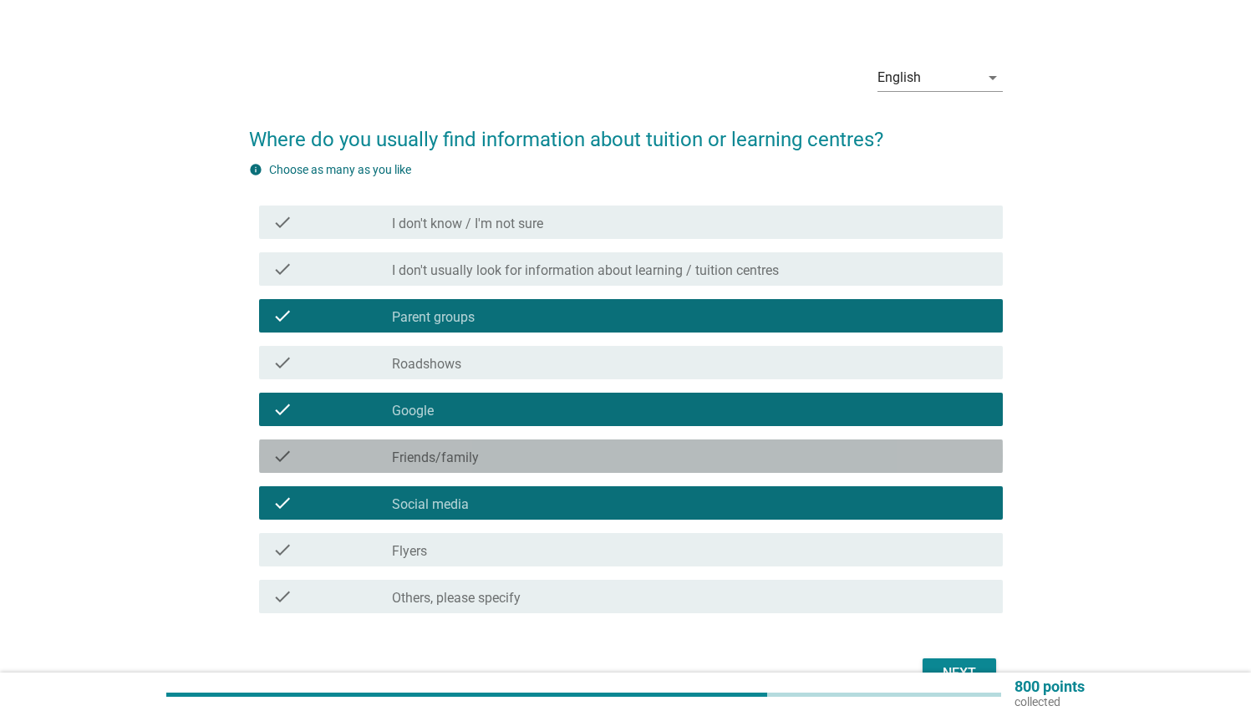
click at [454, 424] on label "Friends/family" at bounding box center [435, 457] width 87 height 17
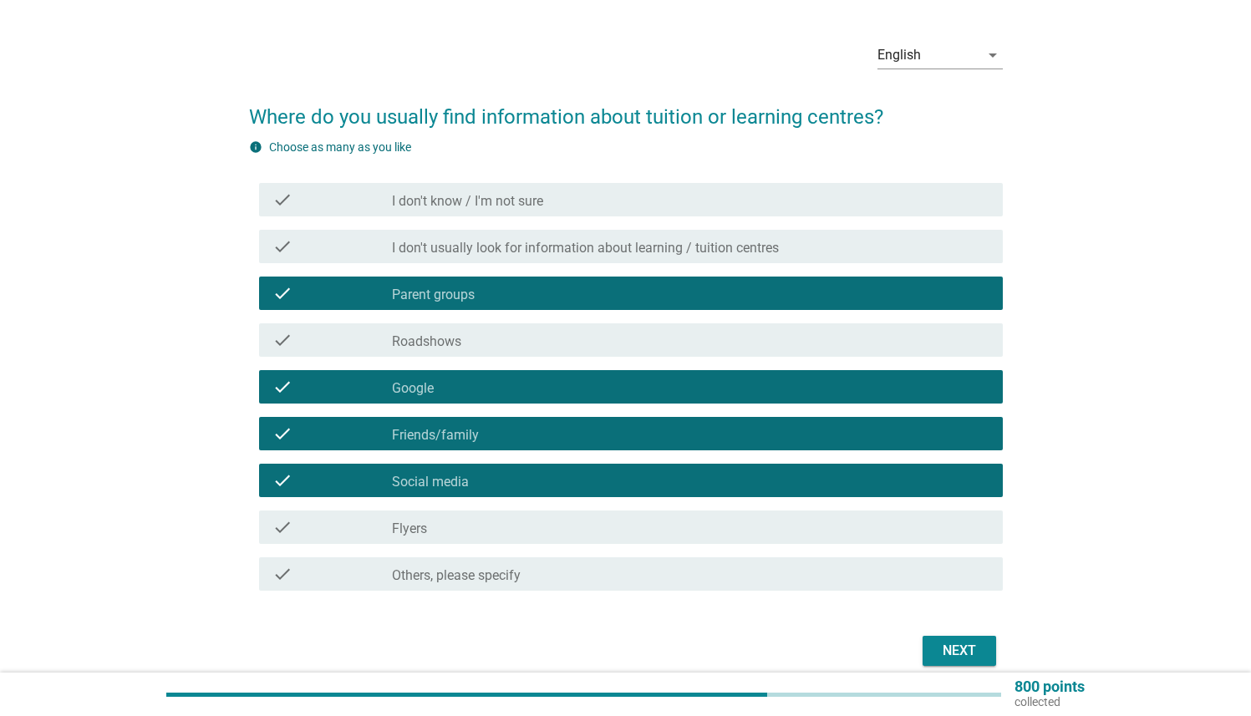
scroll to position [89, 0]
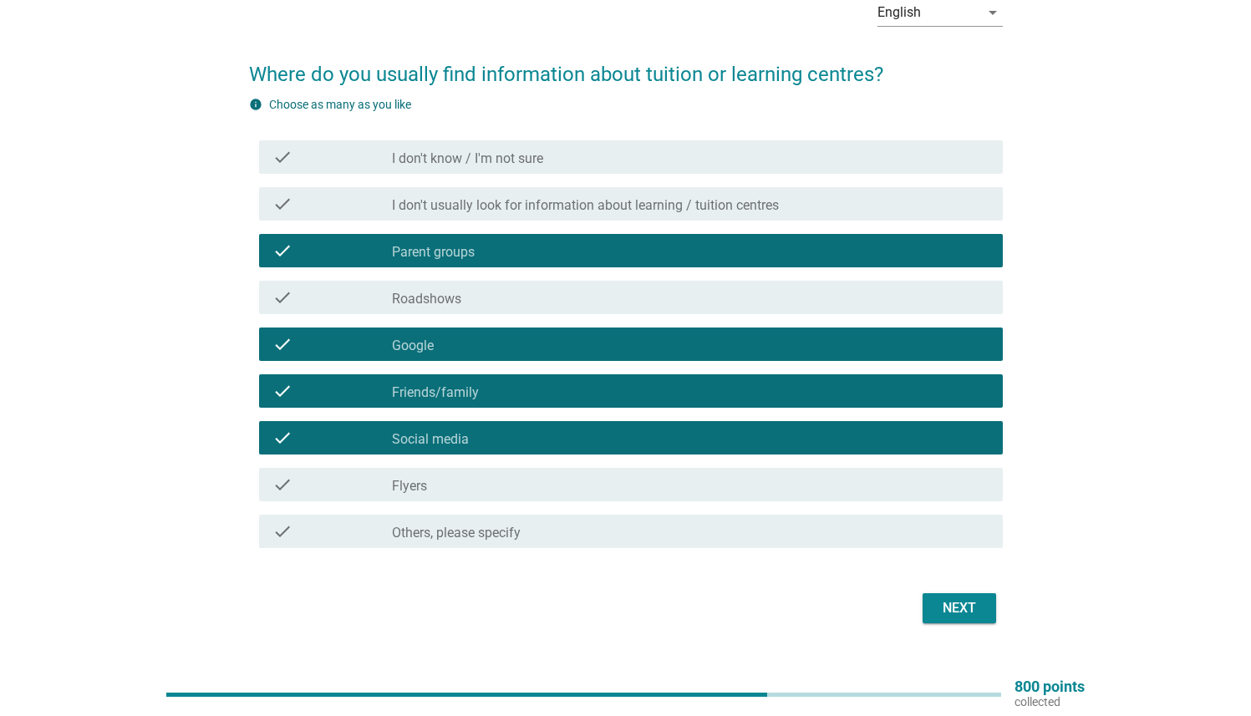
click at [522, 424] on div "Next" at bounding box center [959, 608] width 47 height 20
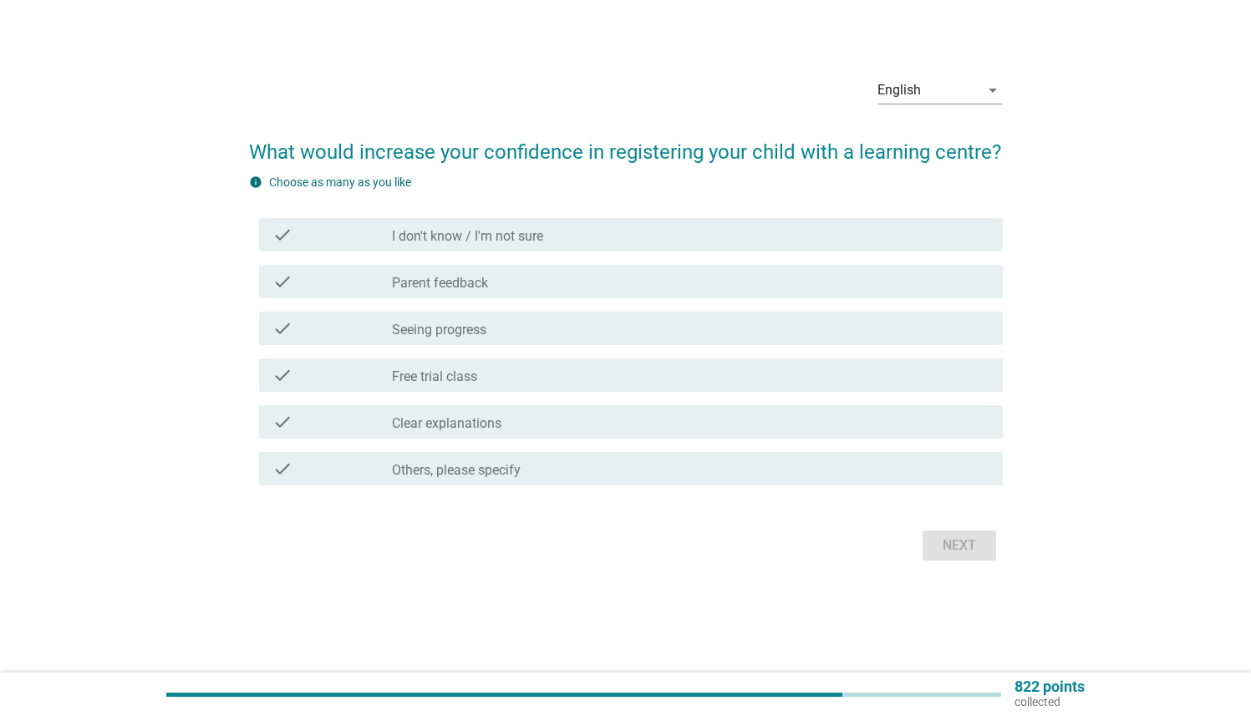
scroll to position [0, 0]
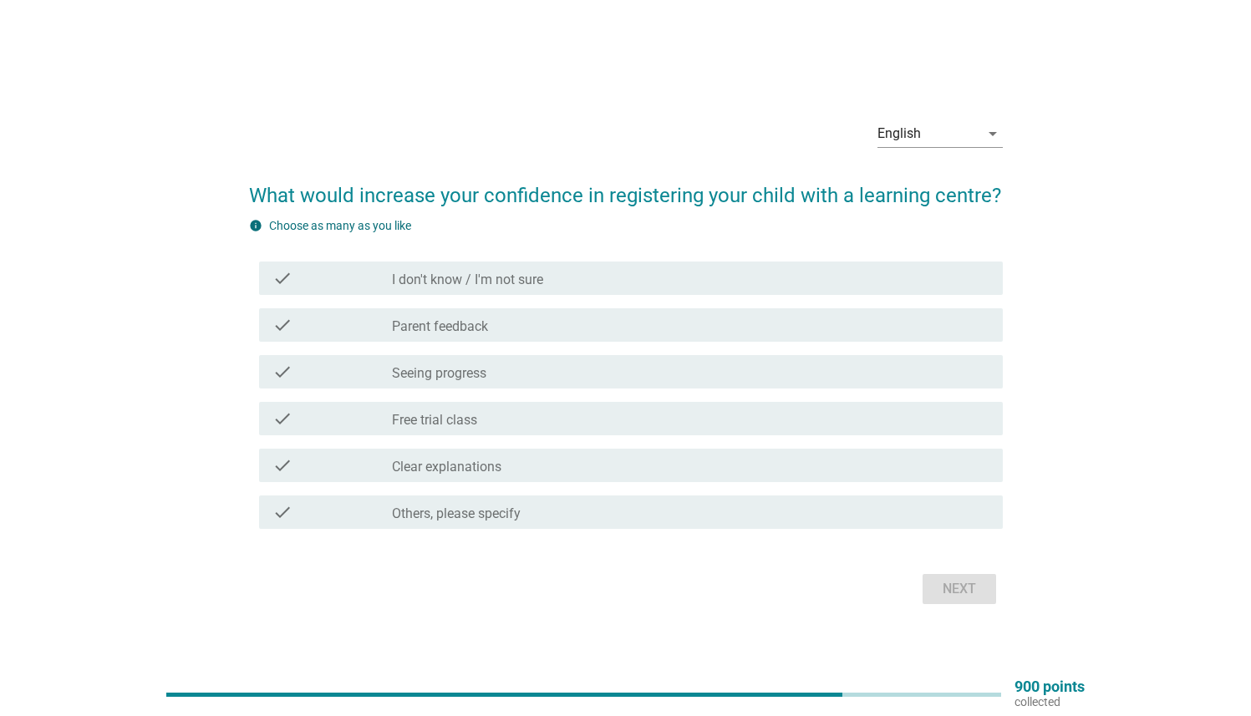
click at [492, 323] on div "check_box_outline_blank Parent feedback" at bounding box center [690, 325] width 597 height 20
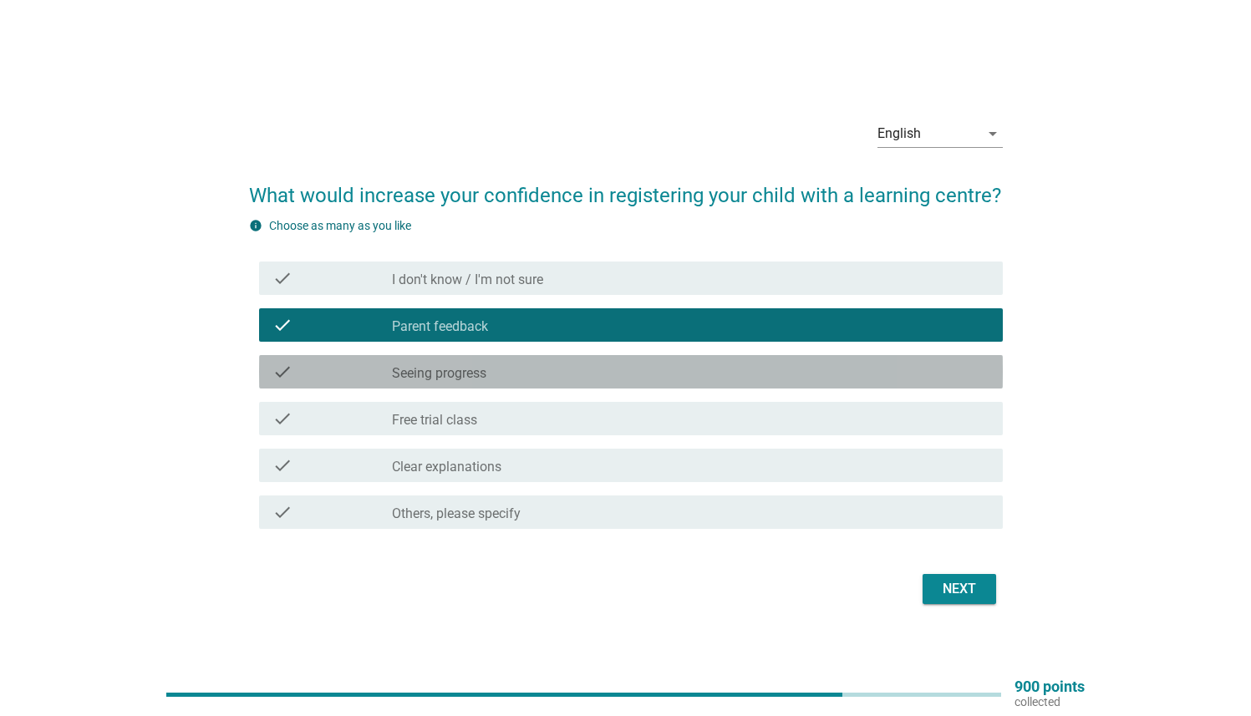
click at [490, 372] on div "check_box_outline_blank Seeing progress" at bounding box center [690, 372] width 597 height 20
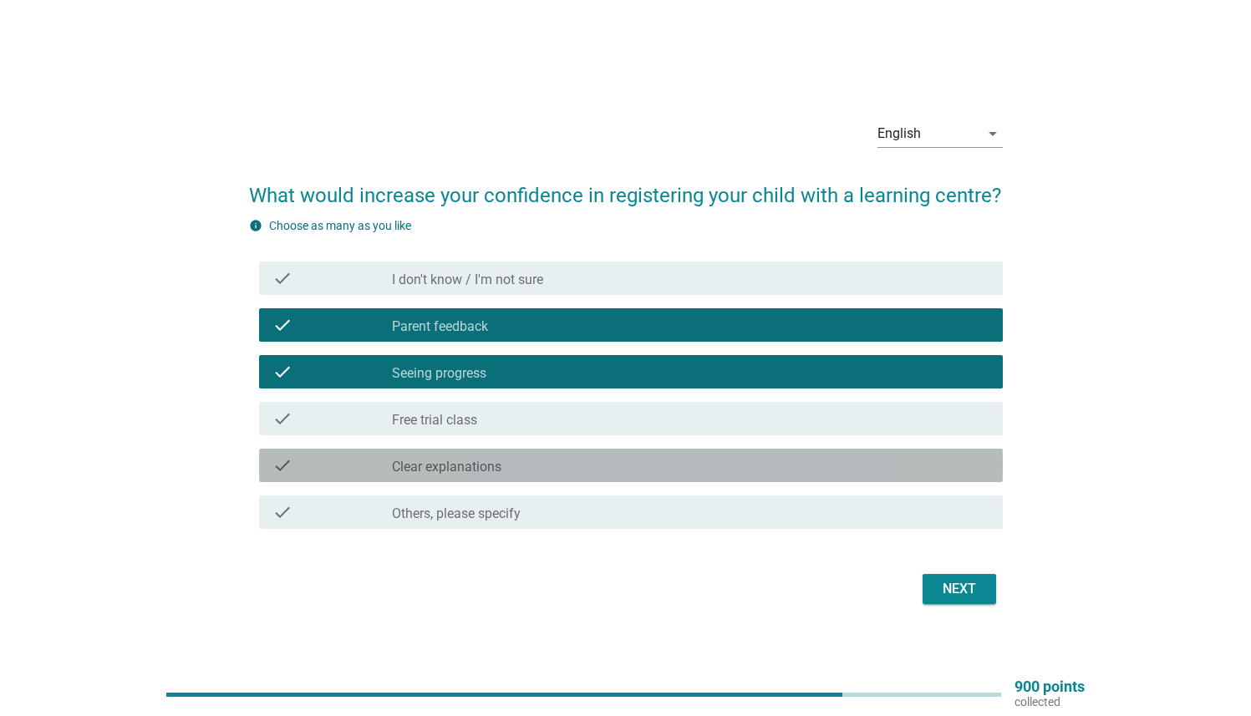
click at [476, 424] on label "Clear explanations" at bounding box center [446, 467] width 109 height 17
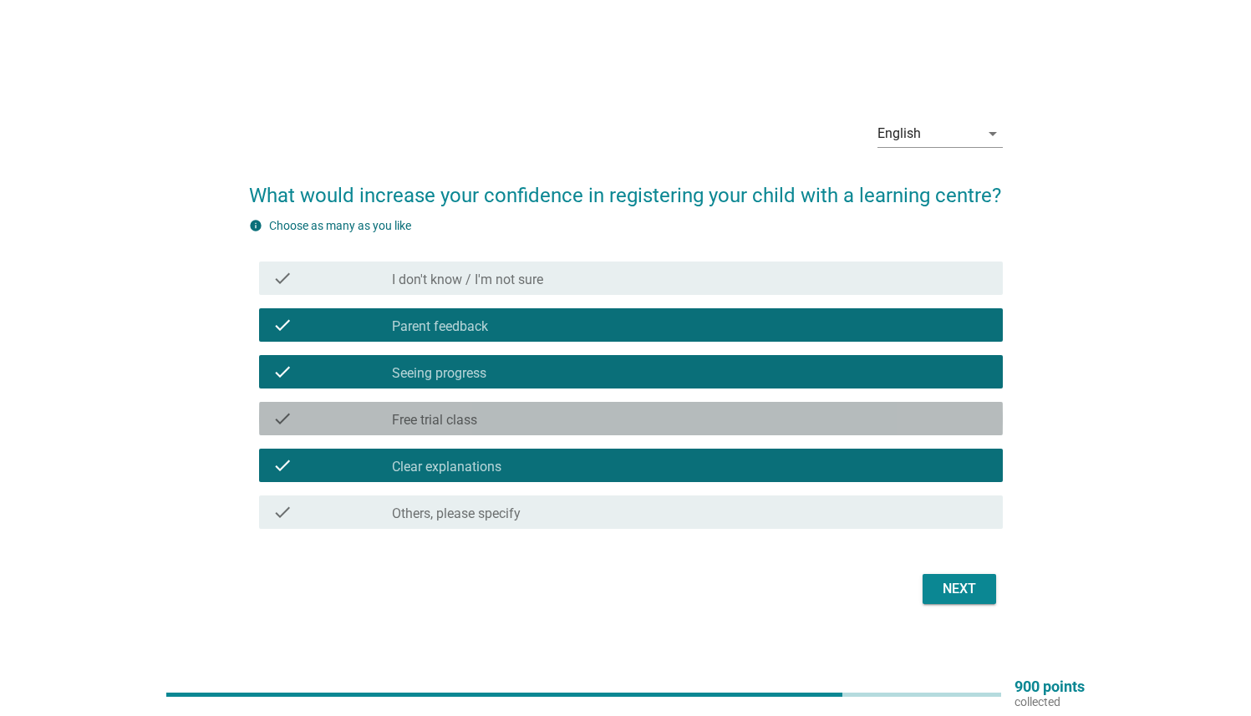
click at [522, 414] on div "check_box_outline_blank Free trial class" at bounding box center [690, 418] width 597 height 20
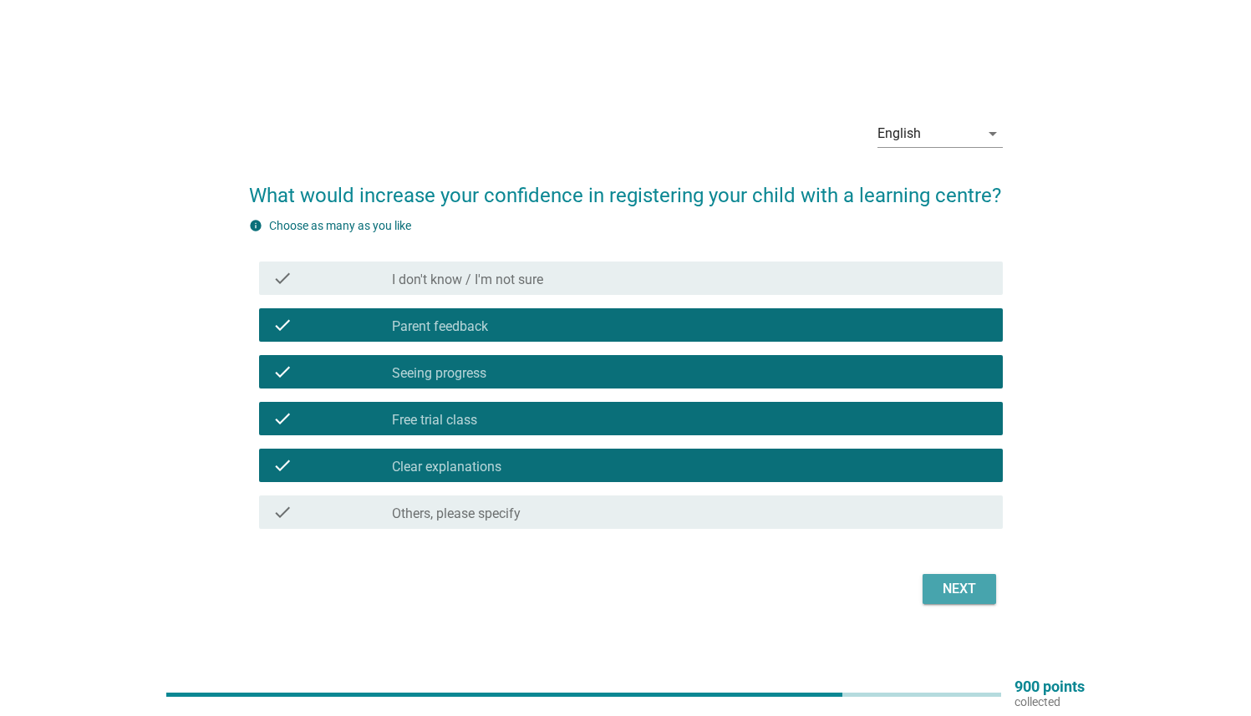
click at [522, 424] on button "Next" at bounding box center [959, 589] width 74 height 30
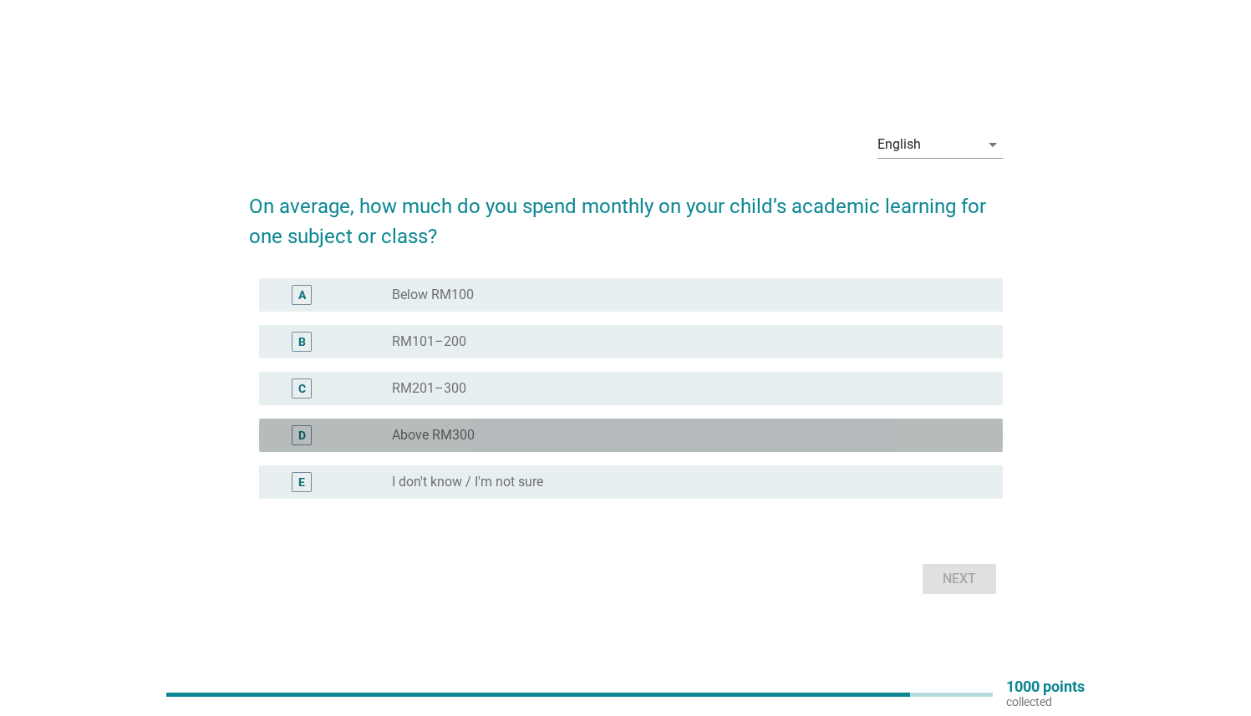
click at [522, 424] on div "radio_button_unchecked Above RM300" at bounding box center [684, 435] width 584 height 17
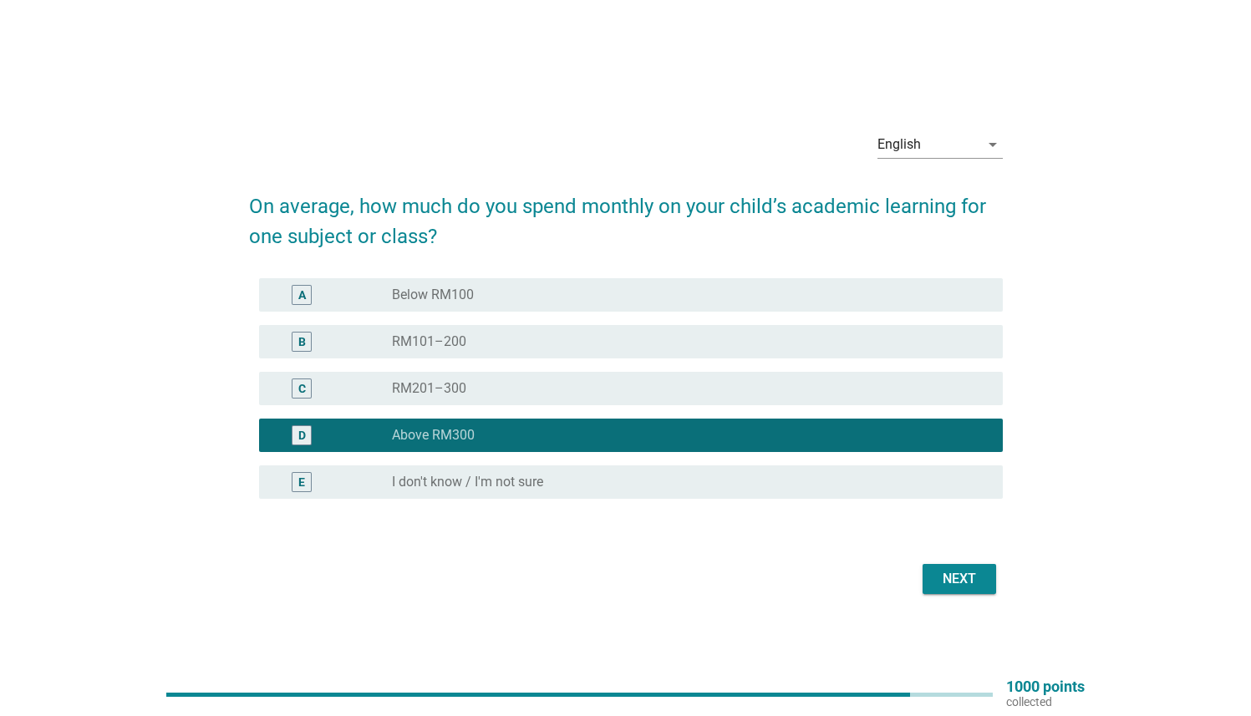
click at [522, 424] on div "Next" at bounding box center [959, 579] width 47 height 20
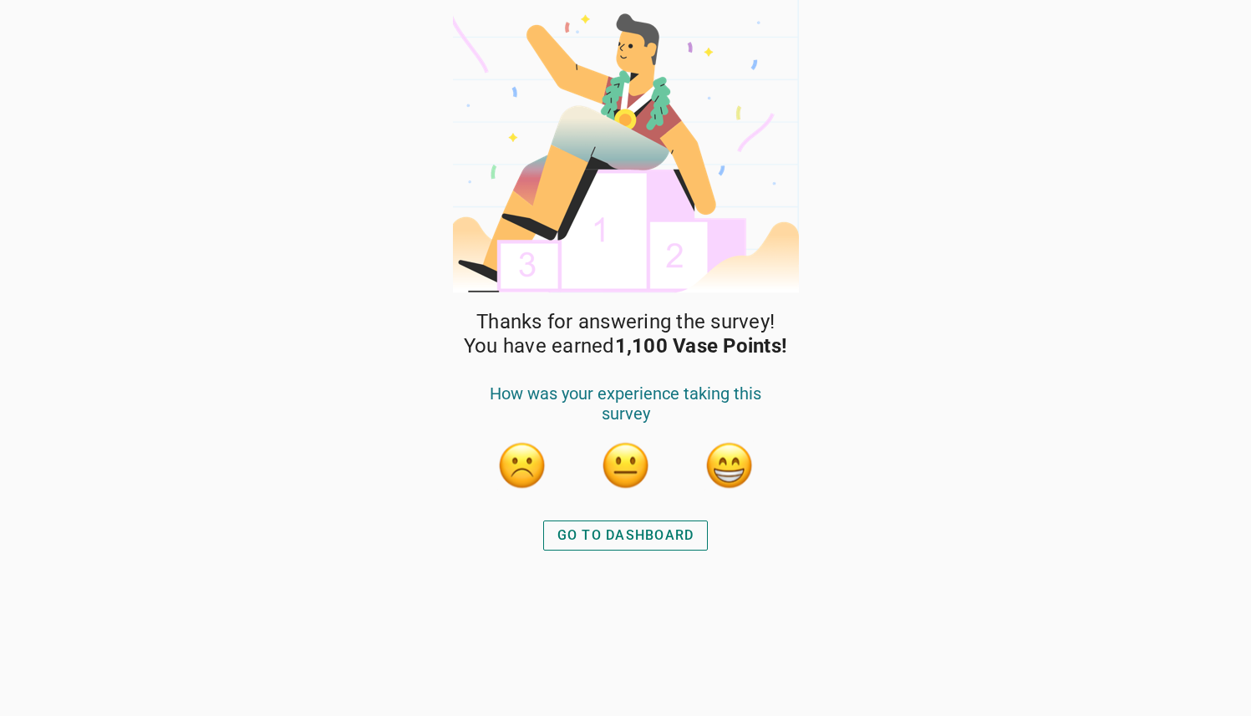
click at [522, 424] on div "GO TO DASHBOARD" at bounding box center [625, 535] width 137 height 20
